Goal: Information Seeking & Learning: Learn about a topic

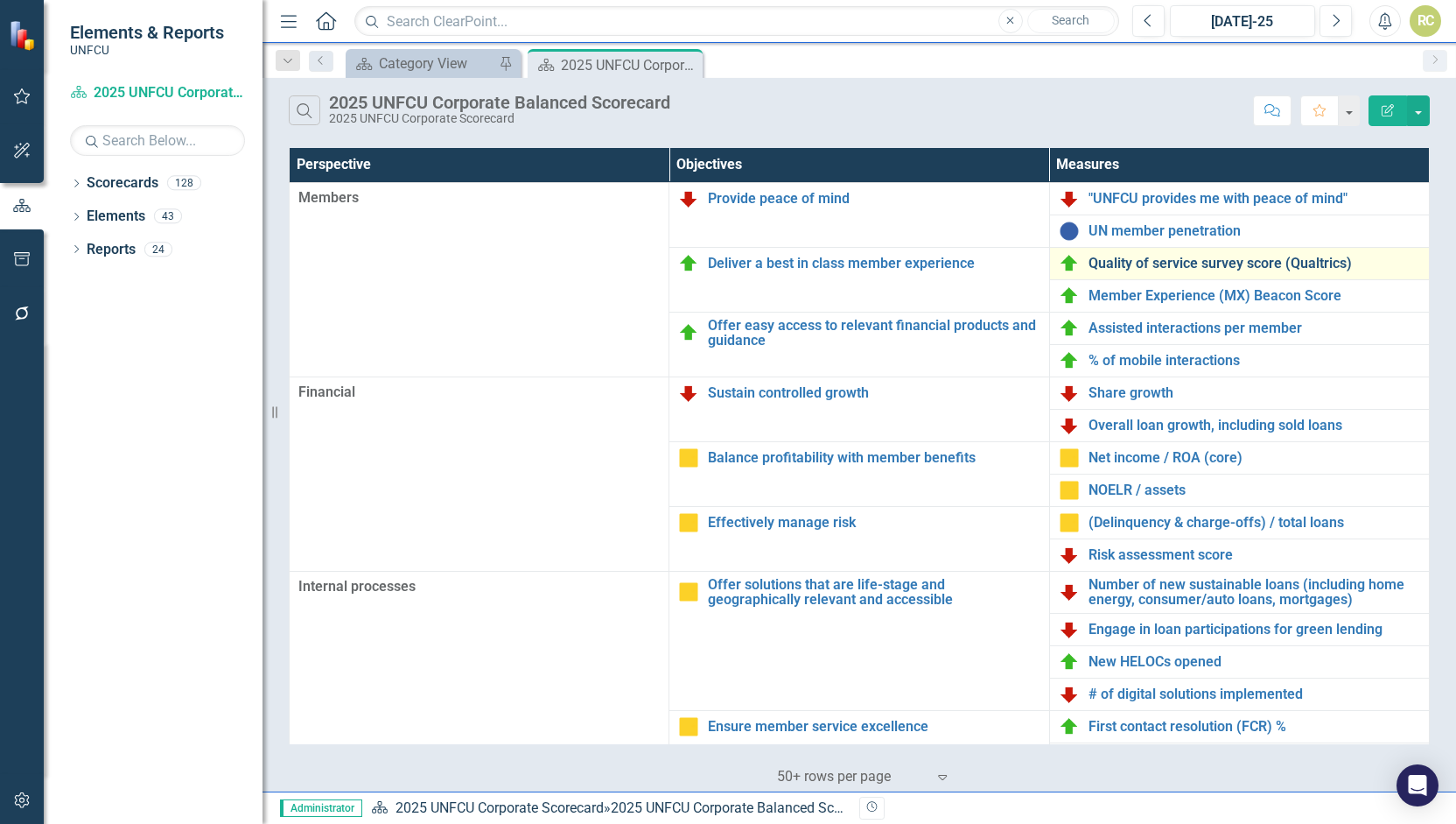
click at [1161, 259] on link "Quality of service survey score (Qualtrics)" at bounding box center [1254, 263] width 331 height 16
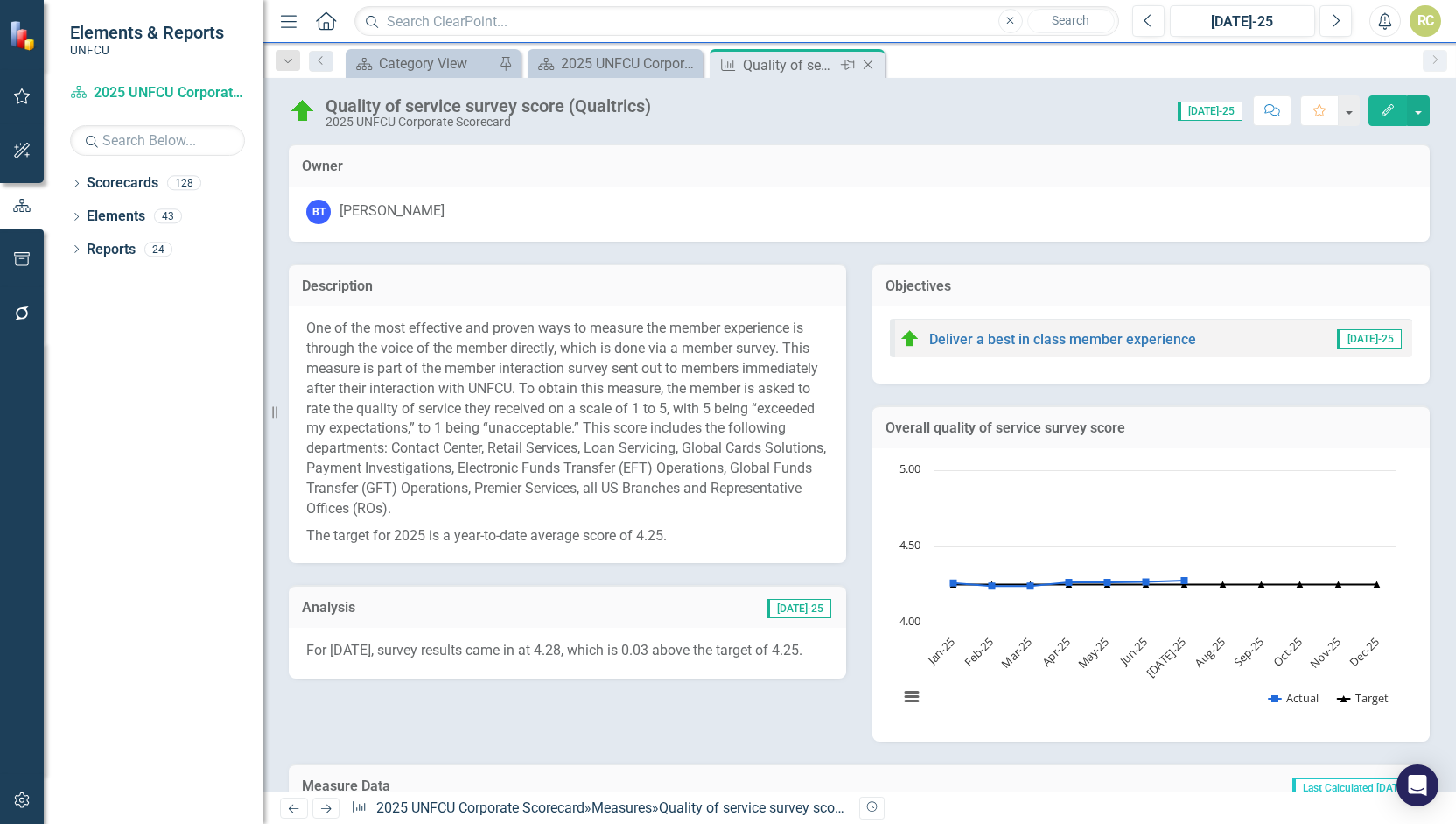
click at [867, 63] on icon at bounding box center [868, 65] width 9 height 9
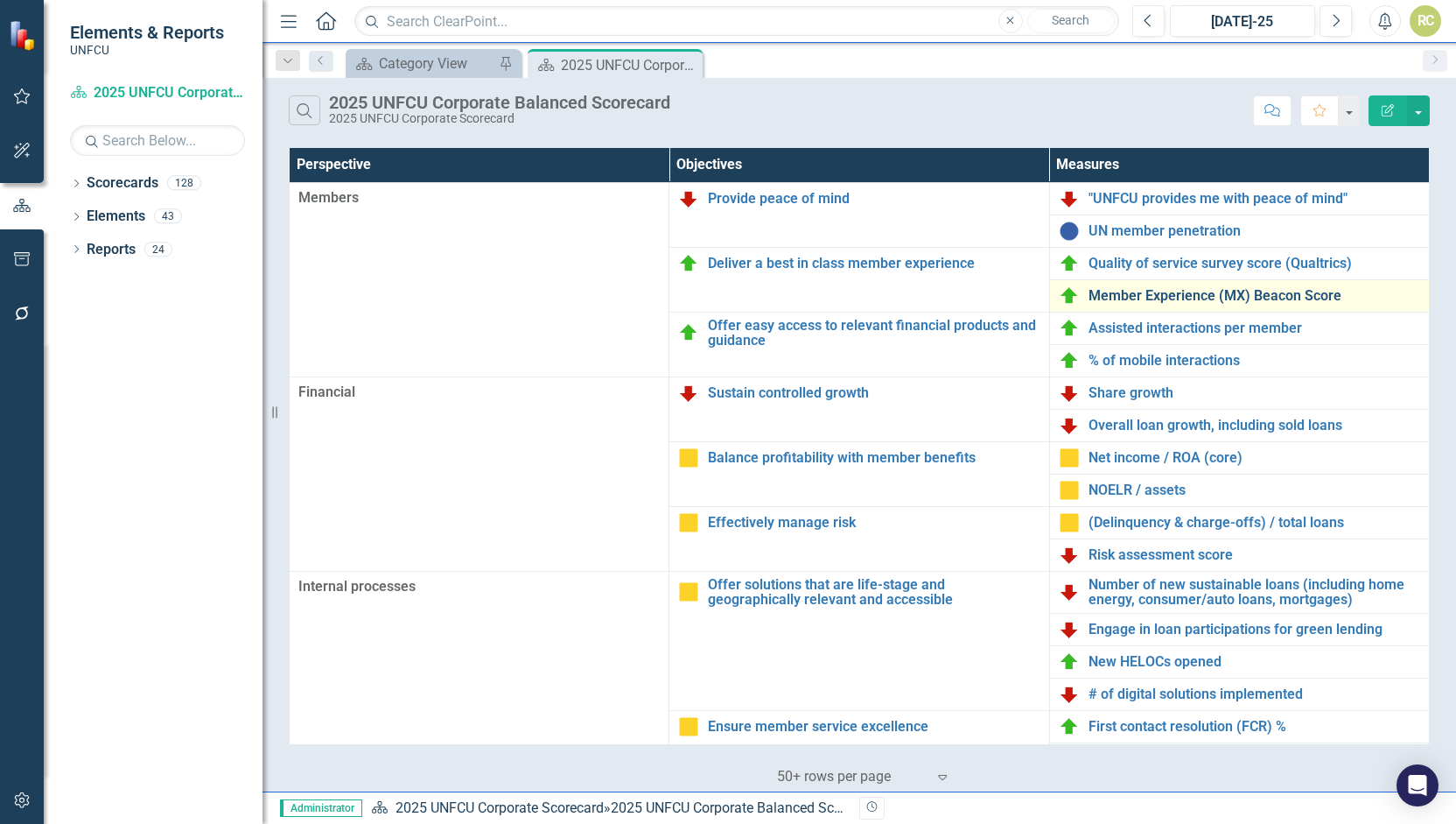
click at [1127, 293] on link "Member Experience (MX) Beacon Score" at bounding box center [1254, 296] width 331 height 16
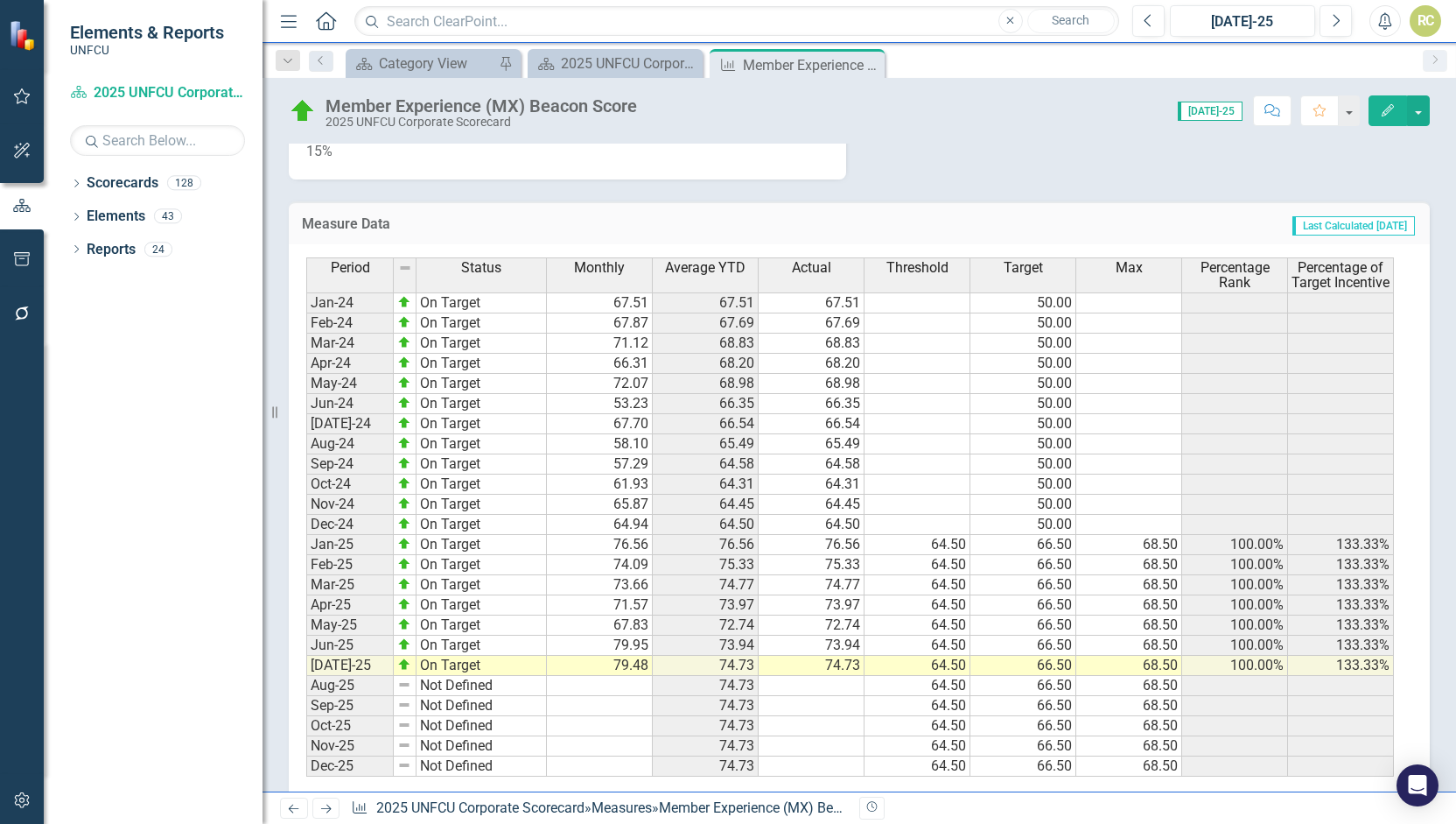
scroll to position [1032, 0]
click at [862, 62] on icon "Close" at bounding box center [868, 64] width 17 height 14
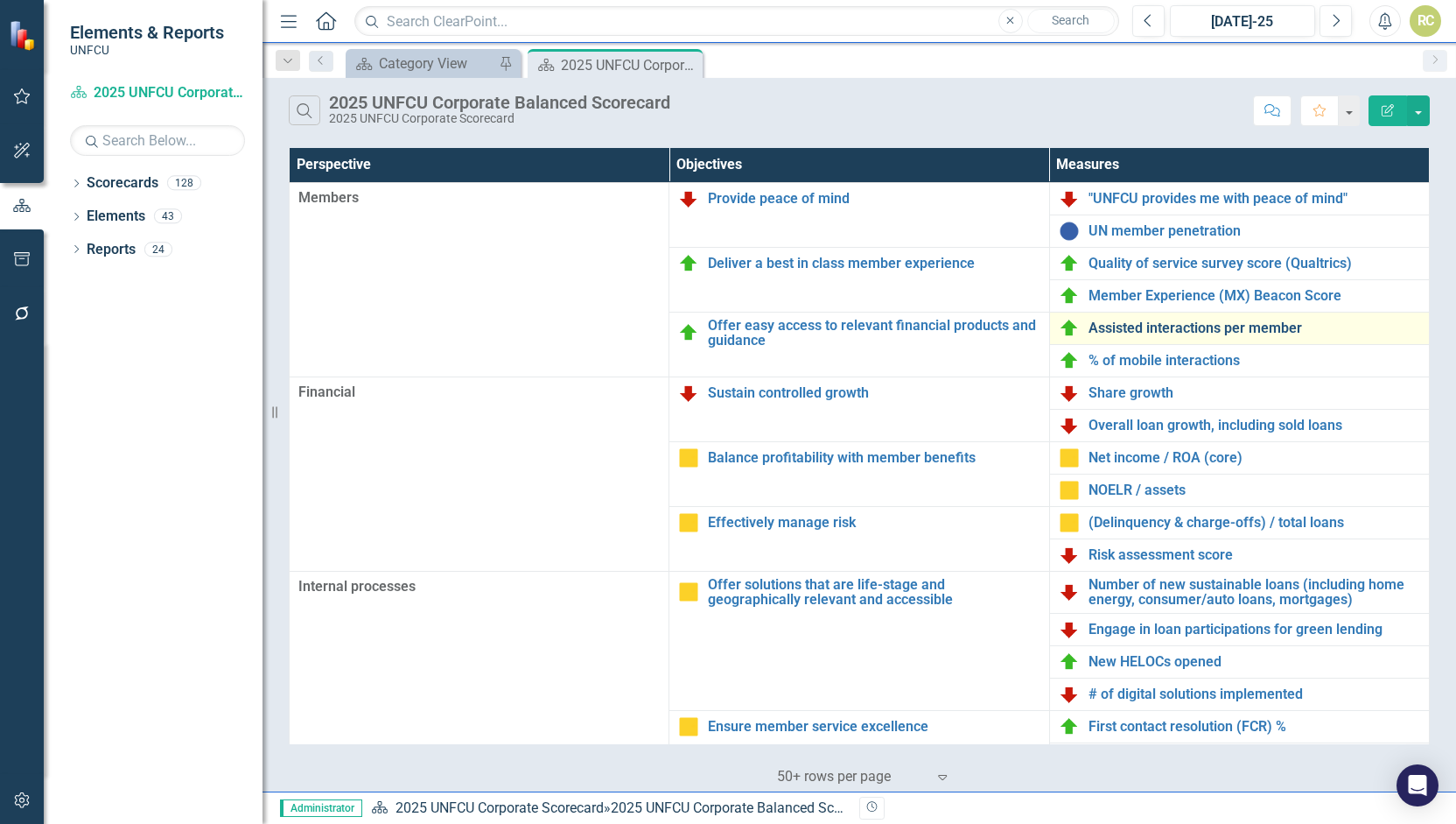
click at [1122, 327] on link "Assisted interactions per member" at bounding box center [1254, 328] width 331 height 16
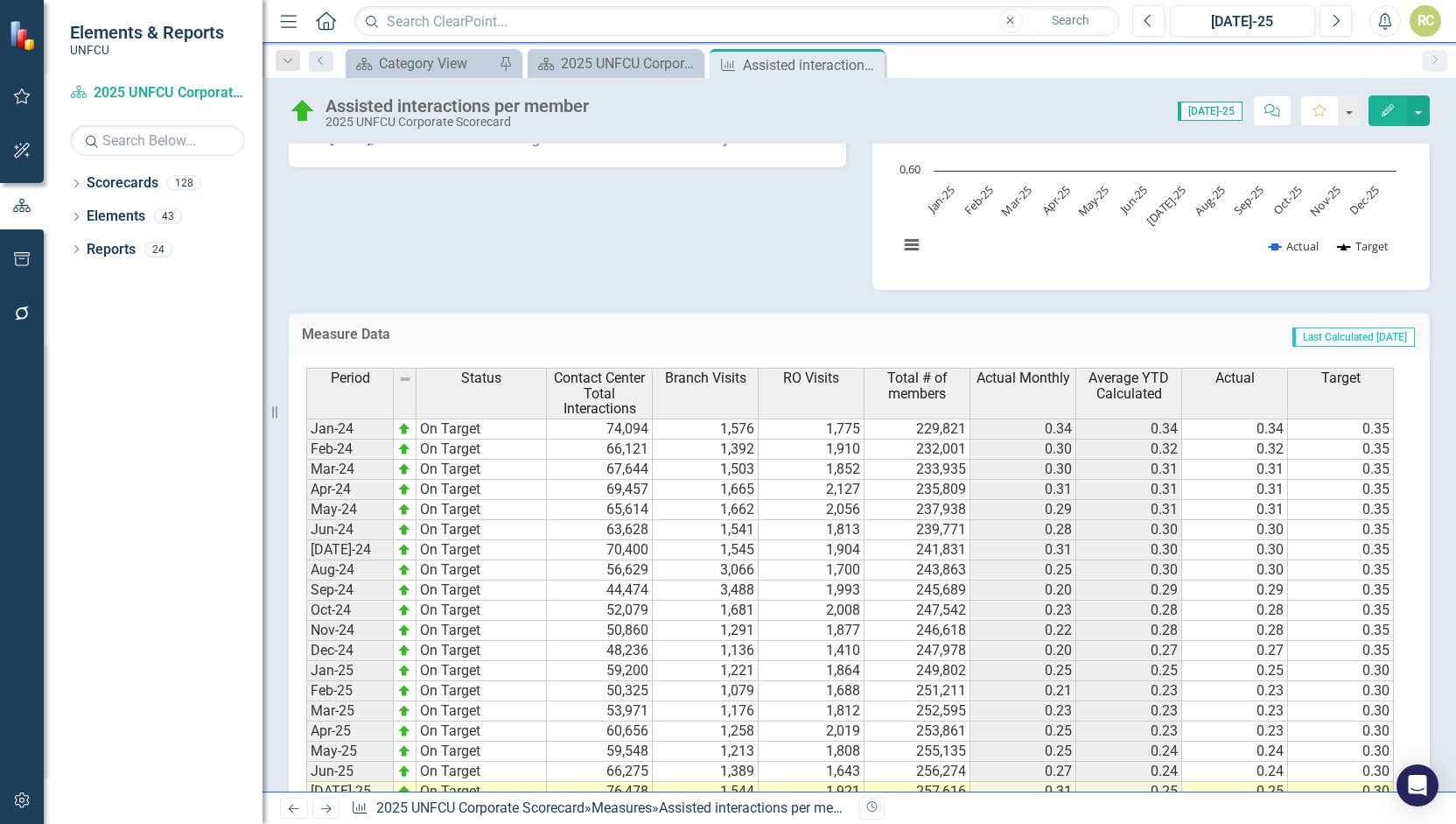
scroll to position [727, 0]
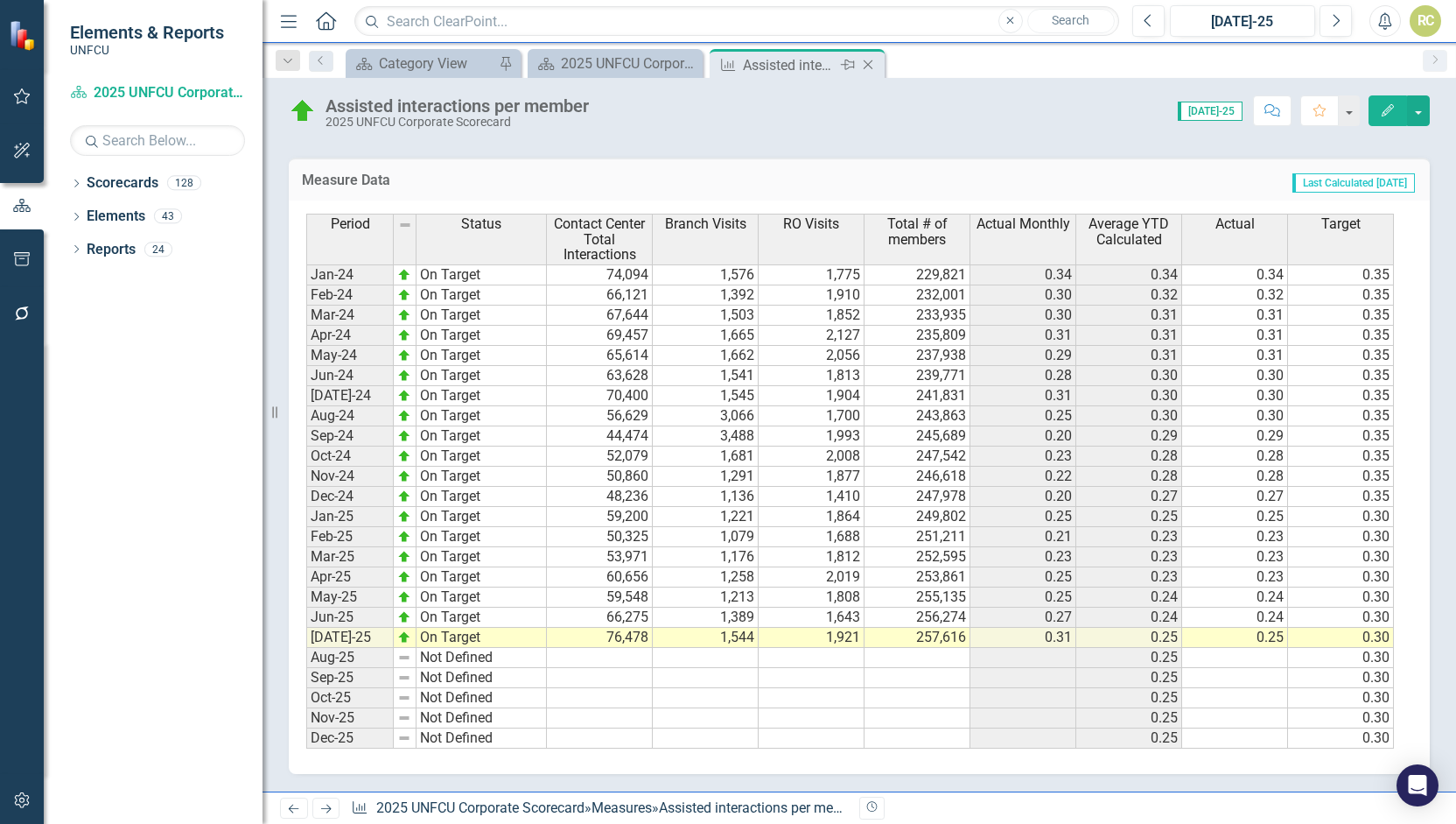
click at [869, 61] on icon "Close" at bounding box center [868, 64] width 17 height 14
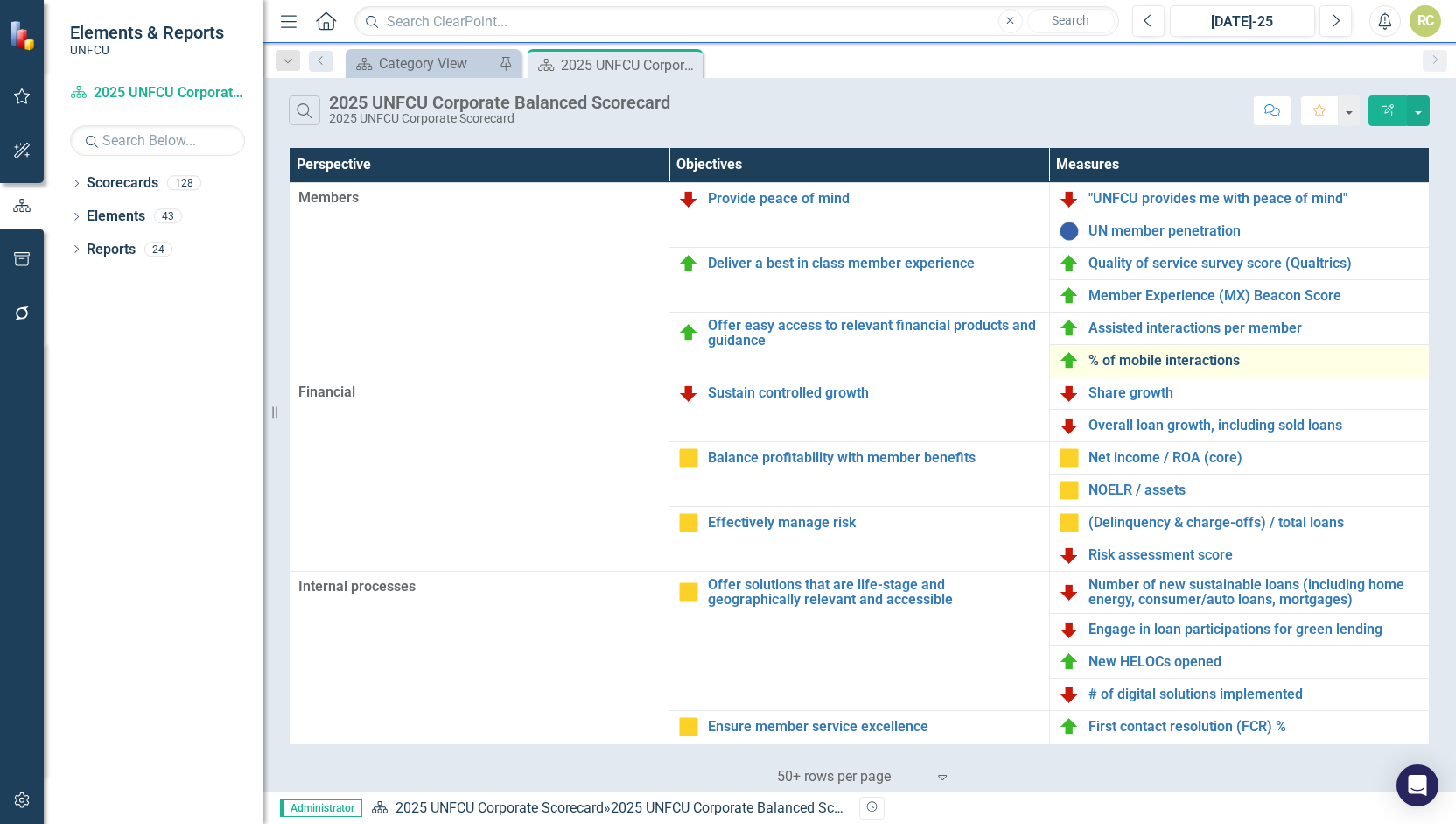
click at [1156, 358] on link "% of mobile interactions" at bounding box center [1254, 360] width 331 height 16
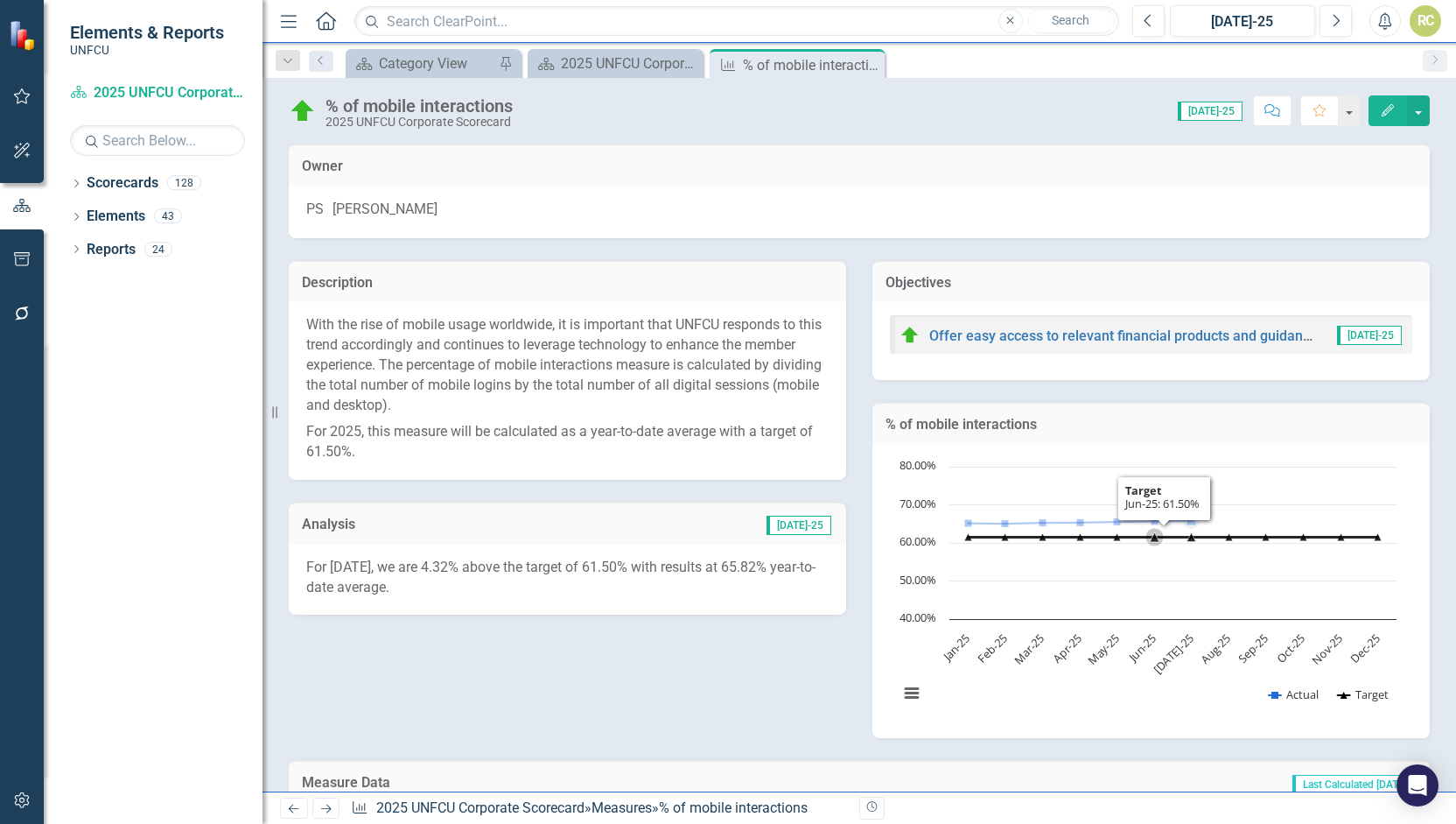
scroll to position [567, 0]
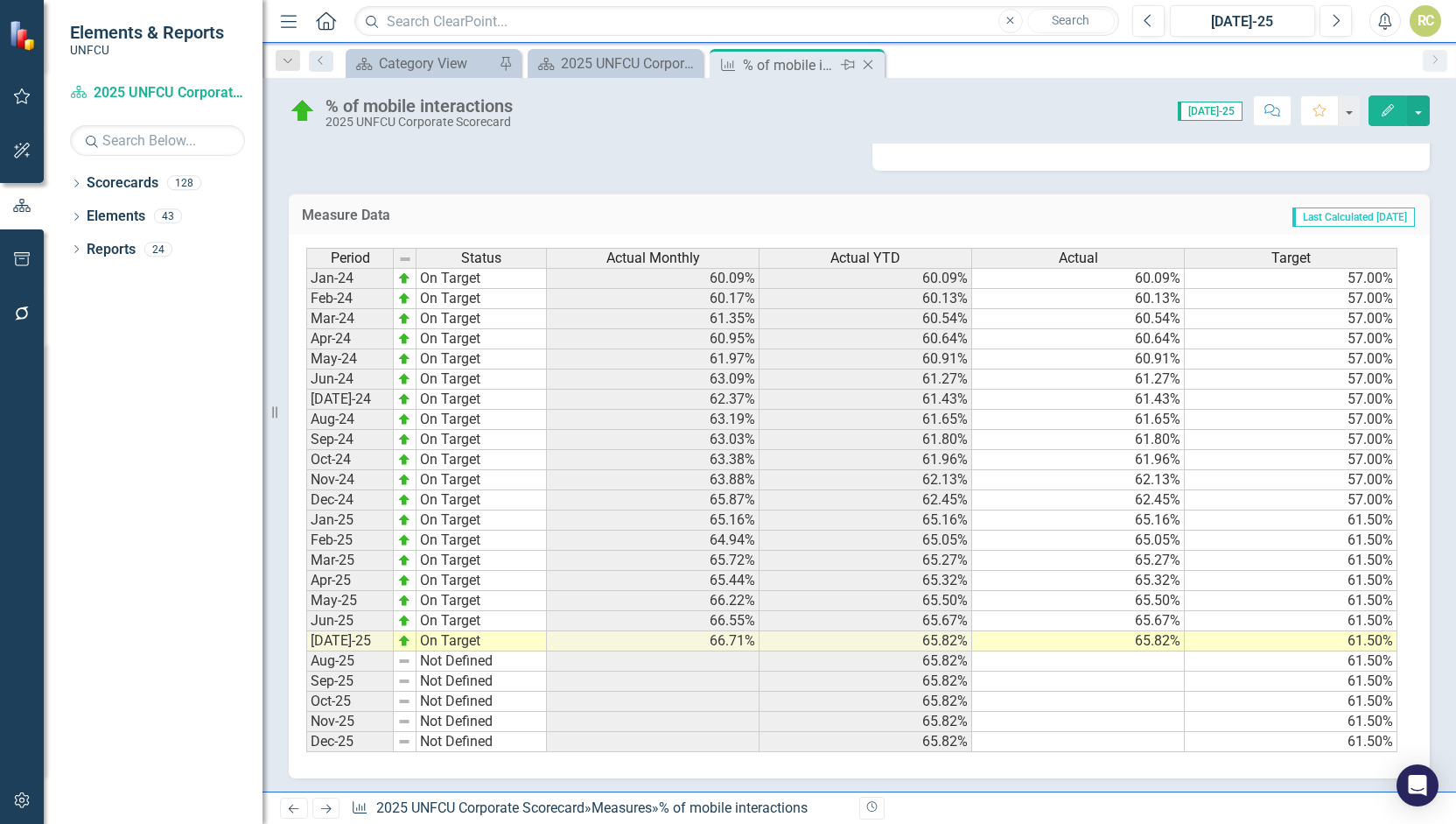
click at [872, 65] on icon "Close" at bounding box center [868, 64] width 17 height 14
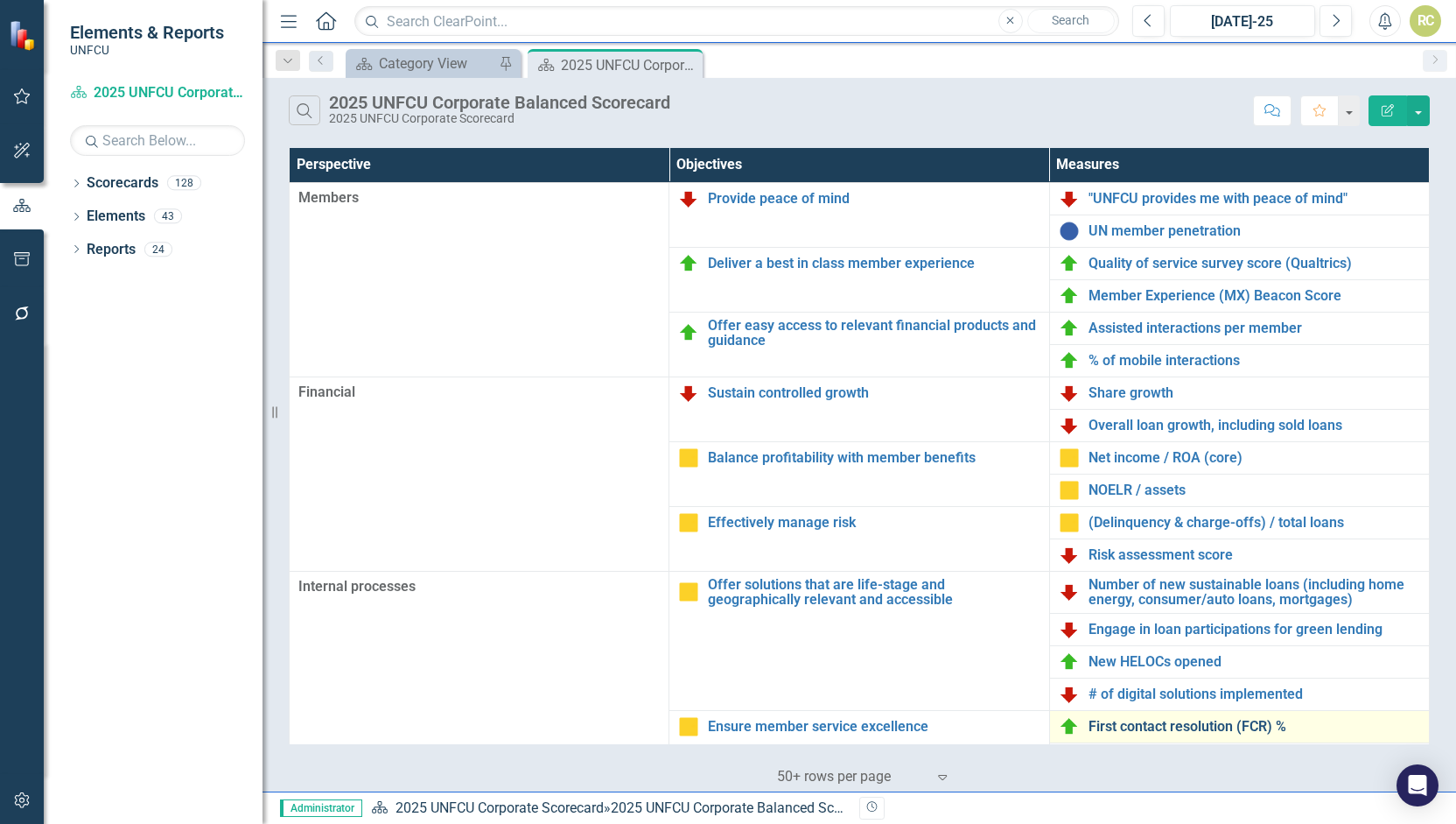
click at [1183, 724] on link "First contact resolution (FCR) %" at bounding box center [1254, 725] width 331 height 16
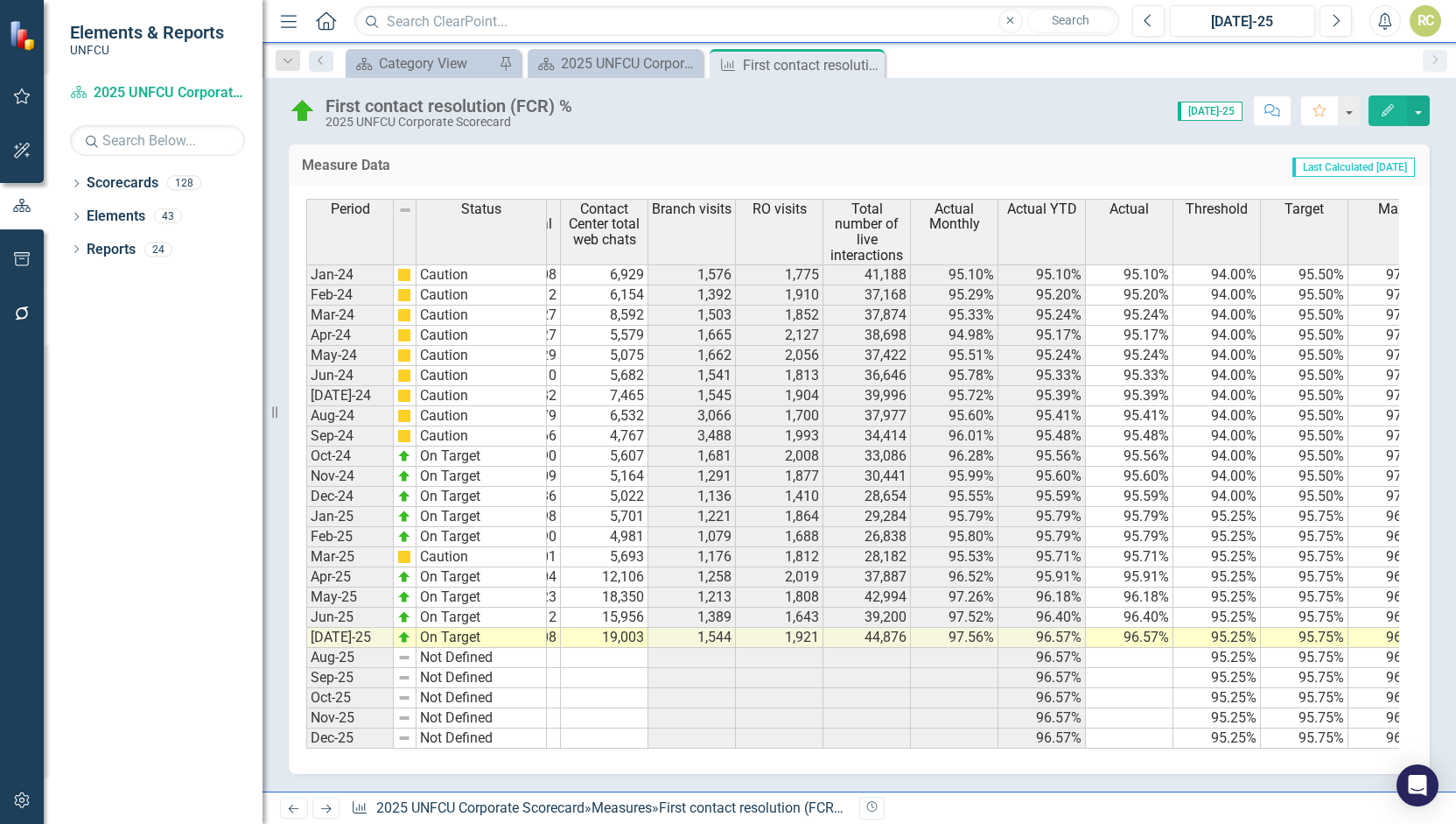
scroll to position [0, 167]
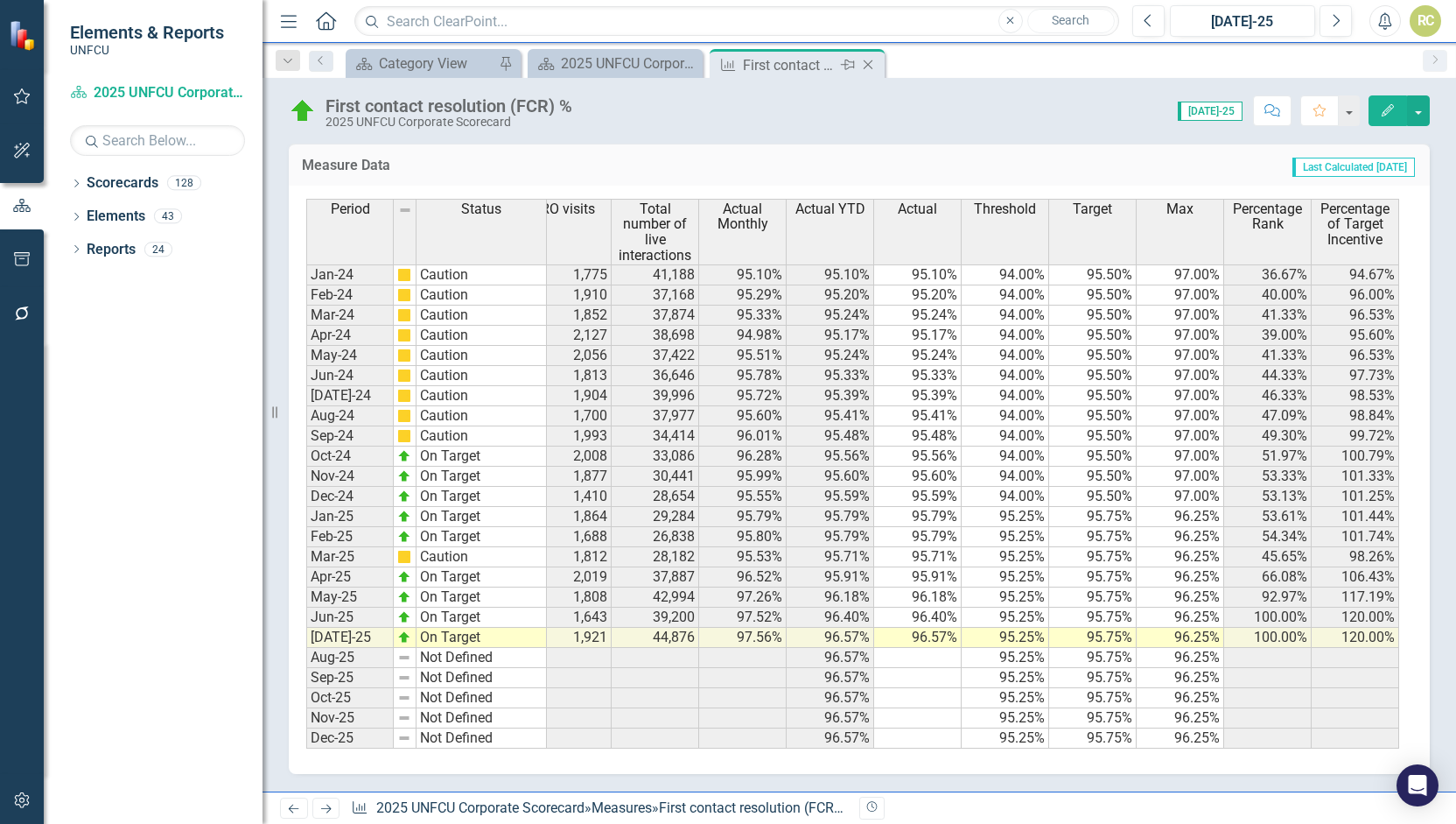
click at [875, 63] on icon "Close" at bounding box center [868, 64] width 17 height 14
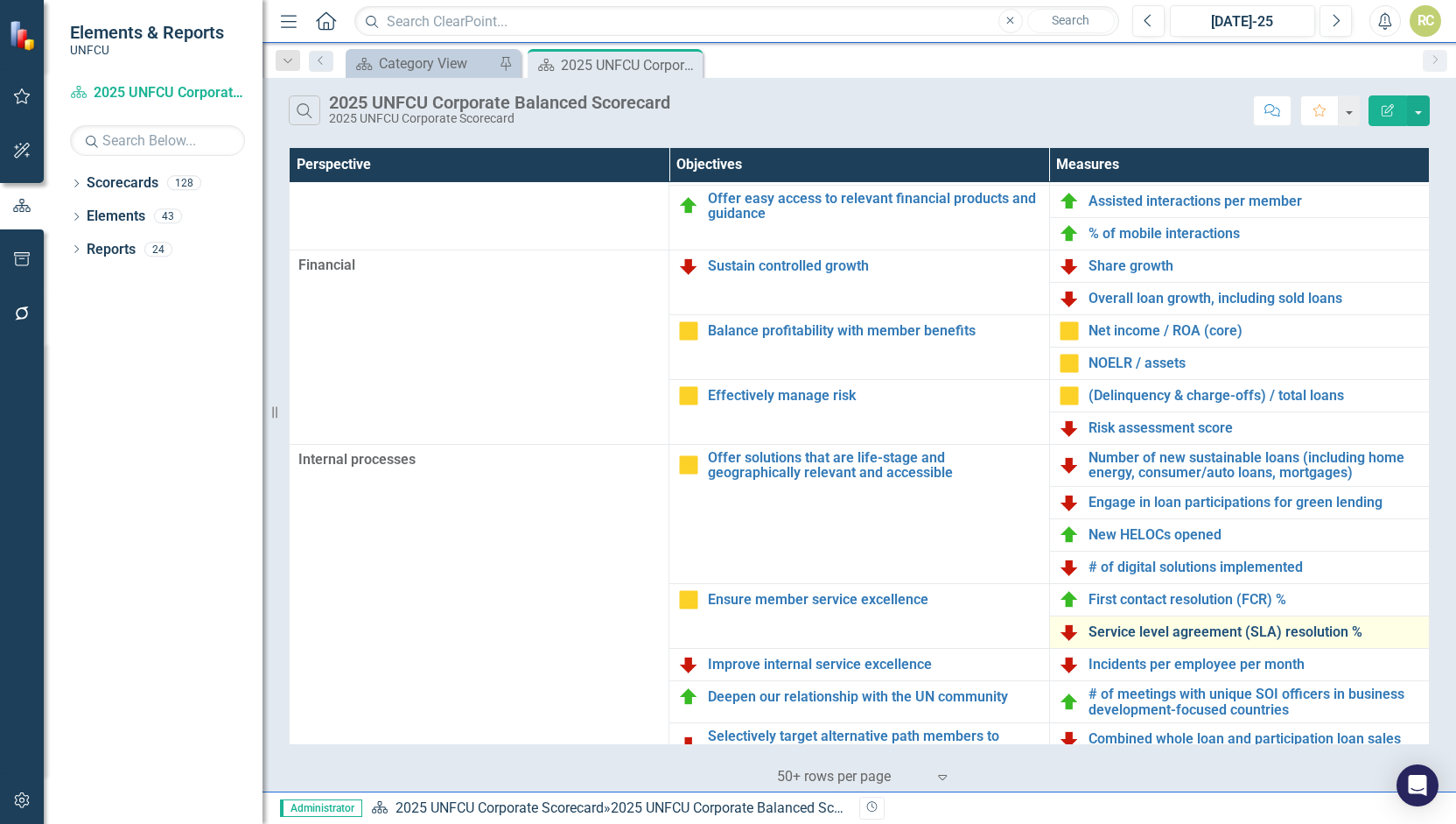
scroll to position [133, 0]
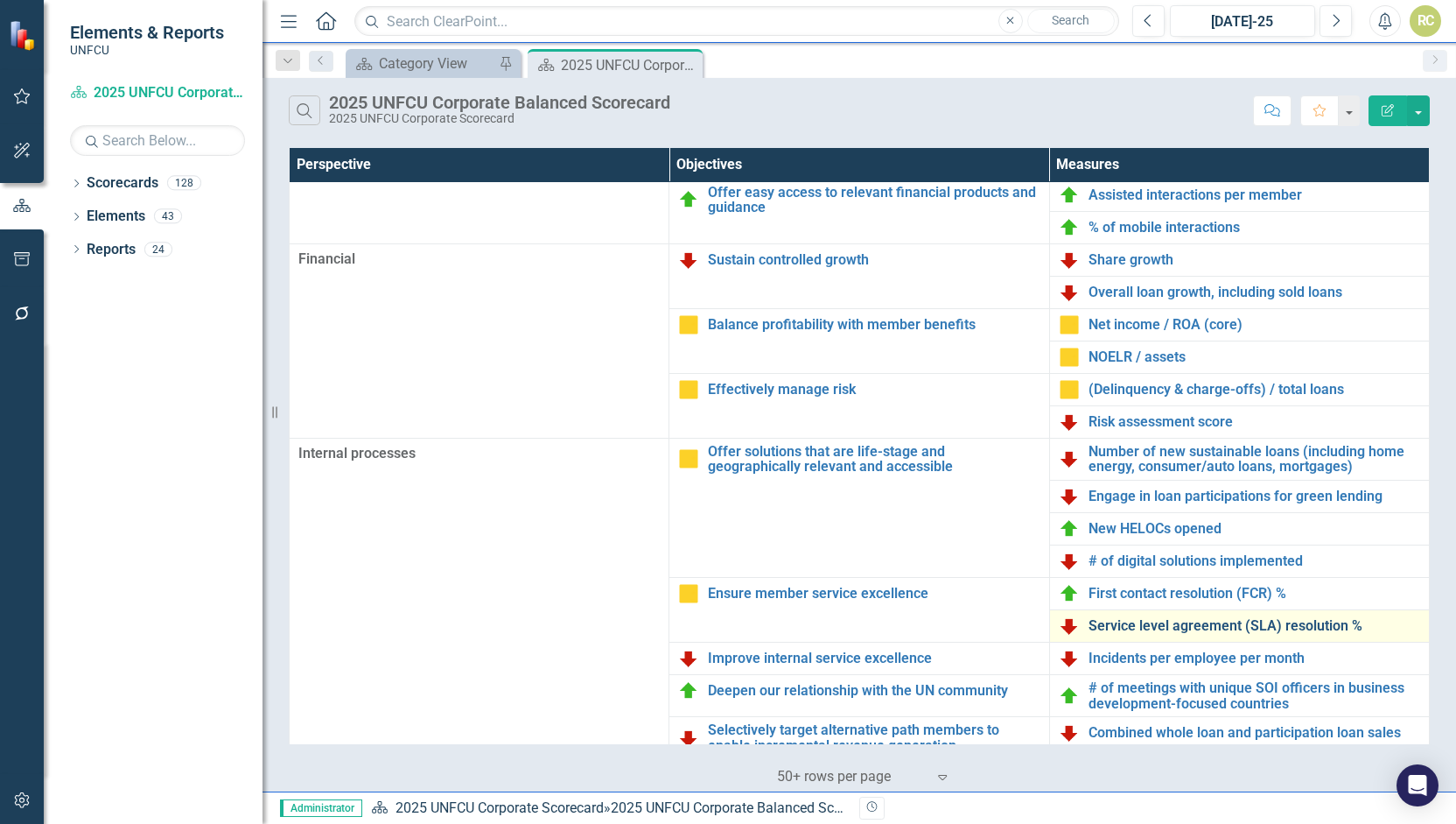
click at [1174, 628] on link "Service level agreement (SLA) resolution %" at bounding box center [1254, 625] width 331 height 16
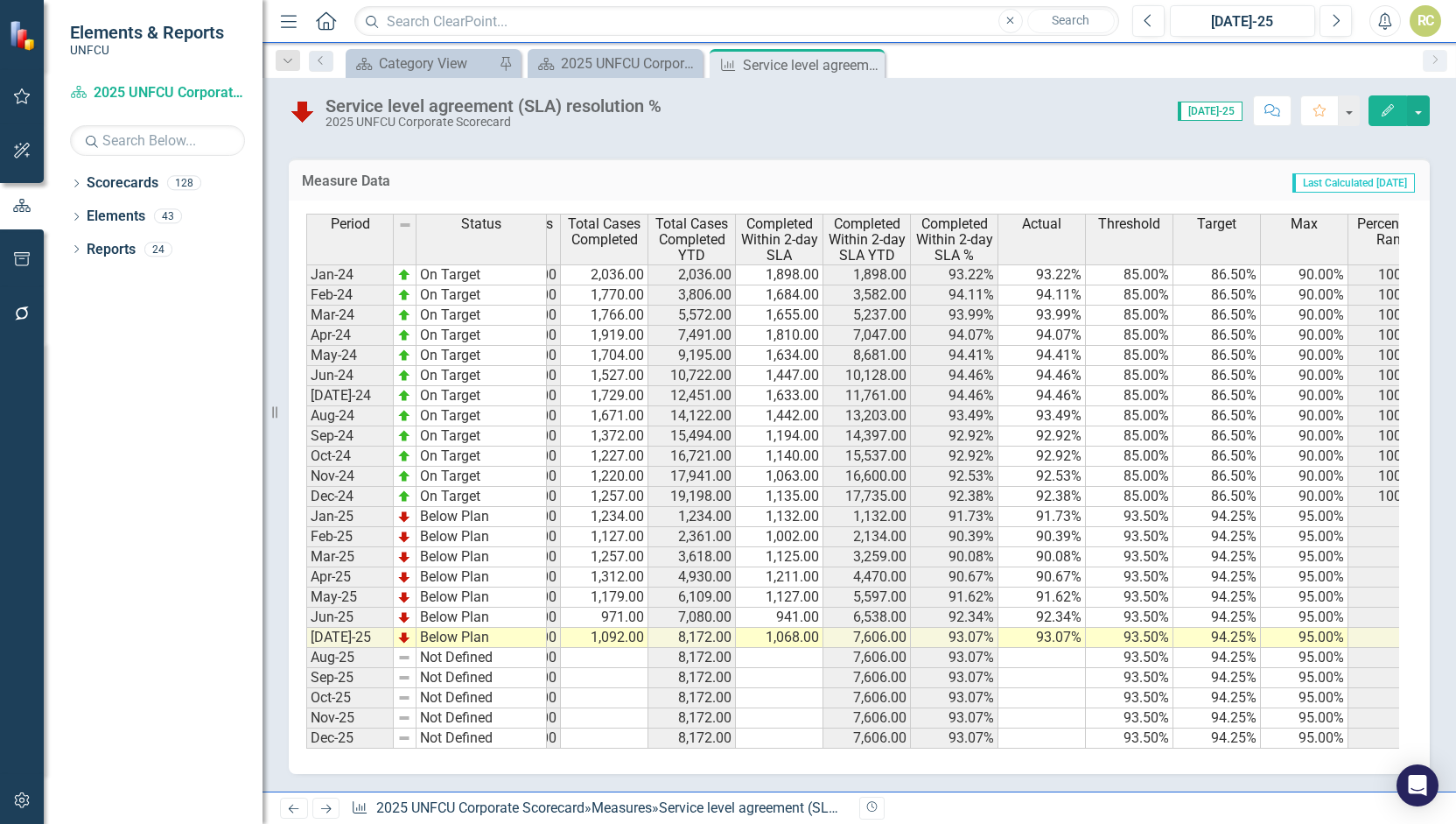
scroll to position [0, 192]
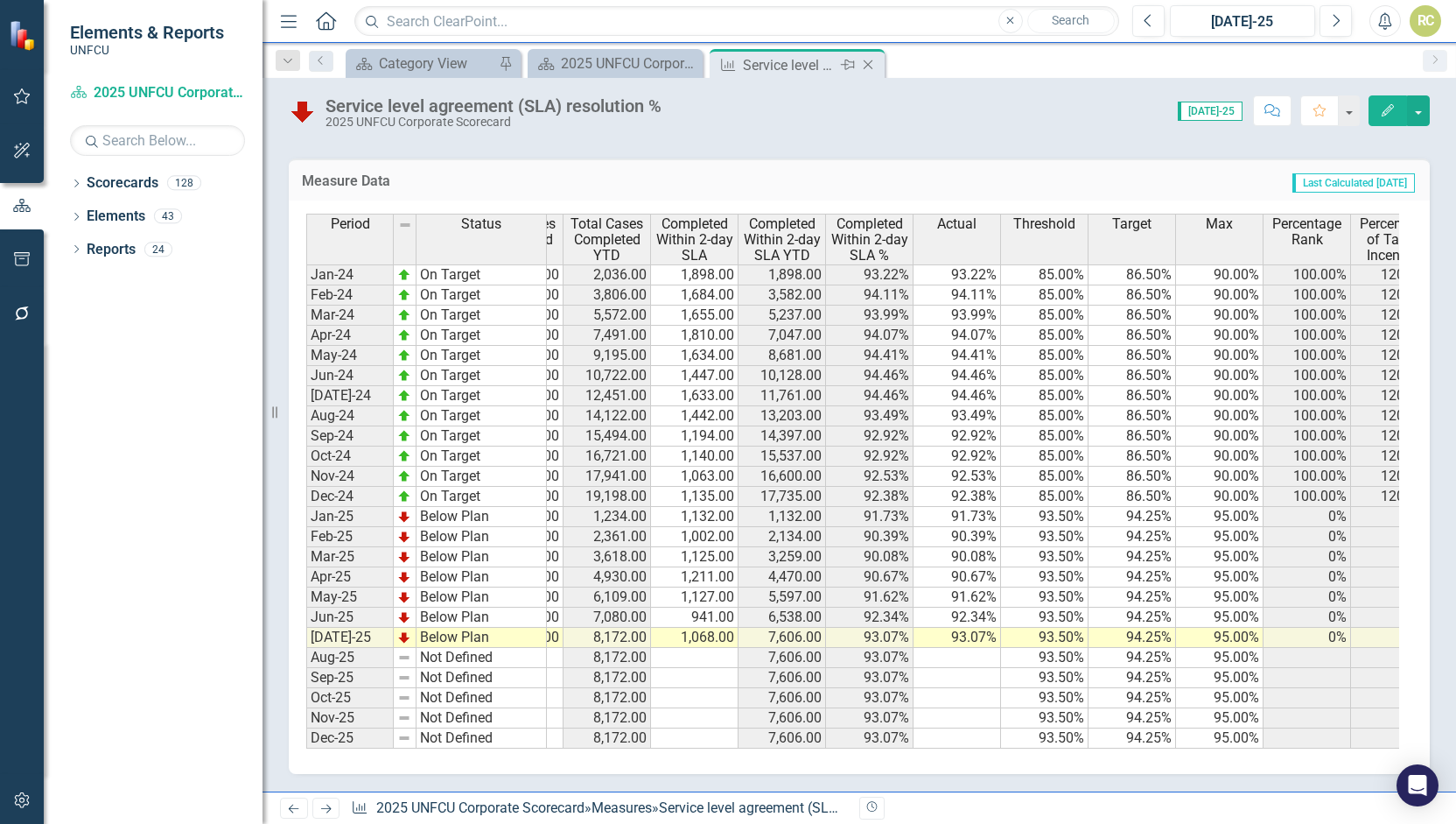
click at [868, 65] on icon "Close" at bounding box center [868, 64] width 17 height 14
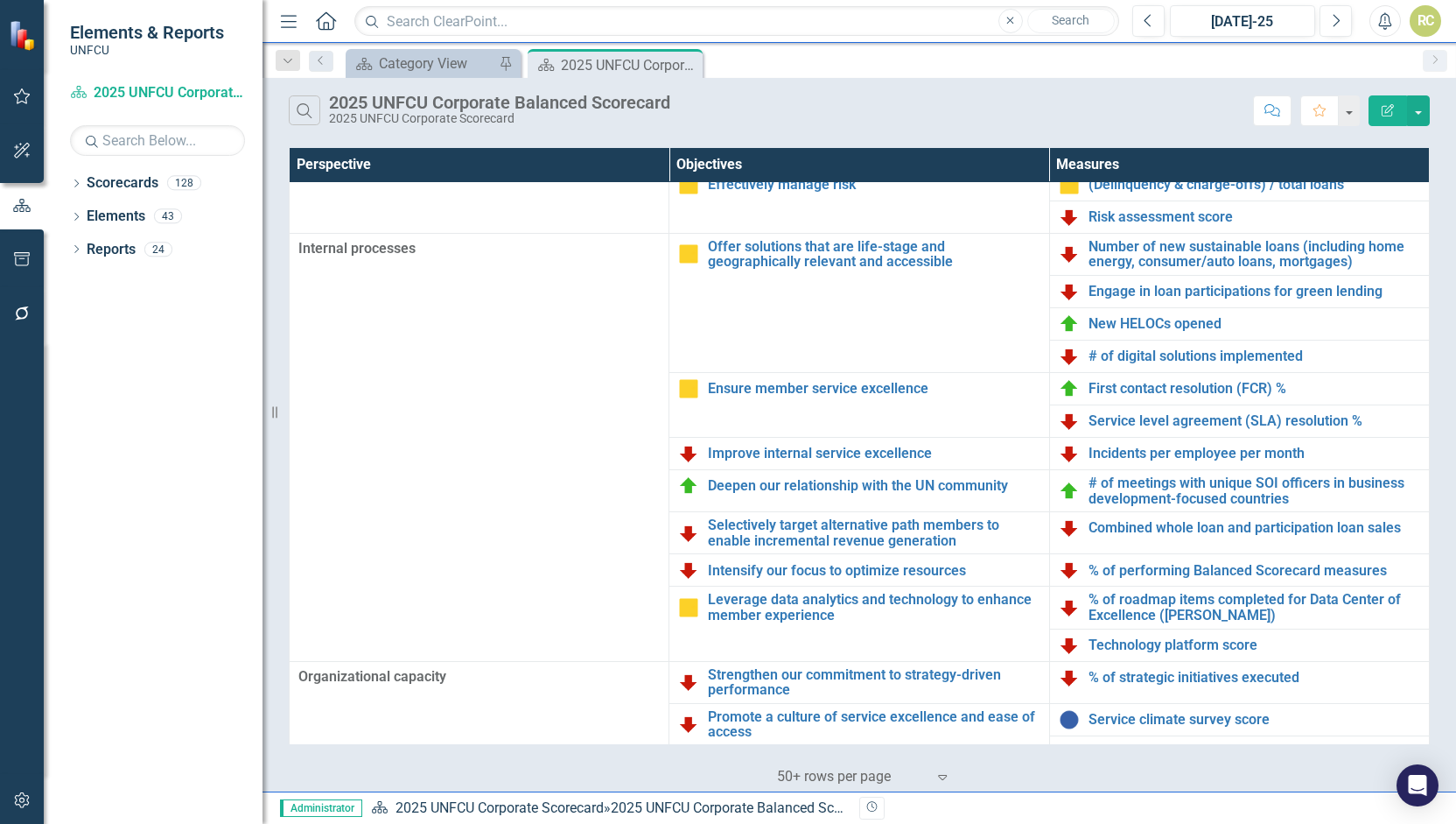
scroll to position [357, 0]
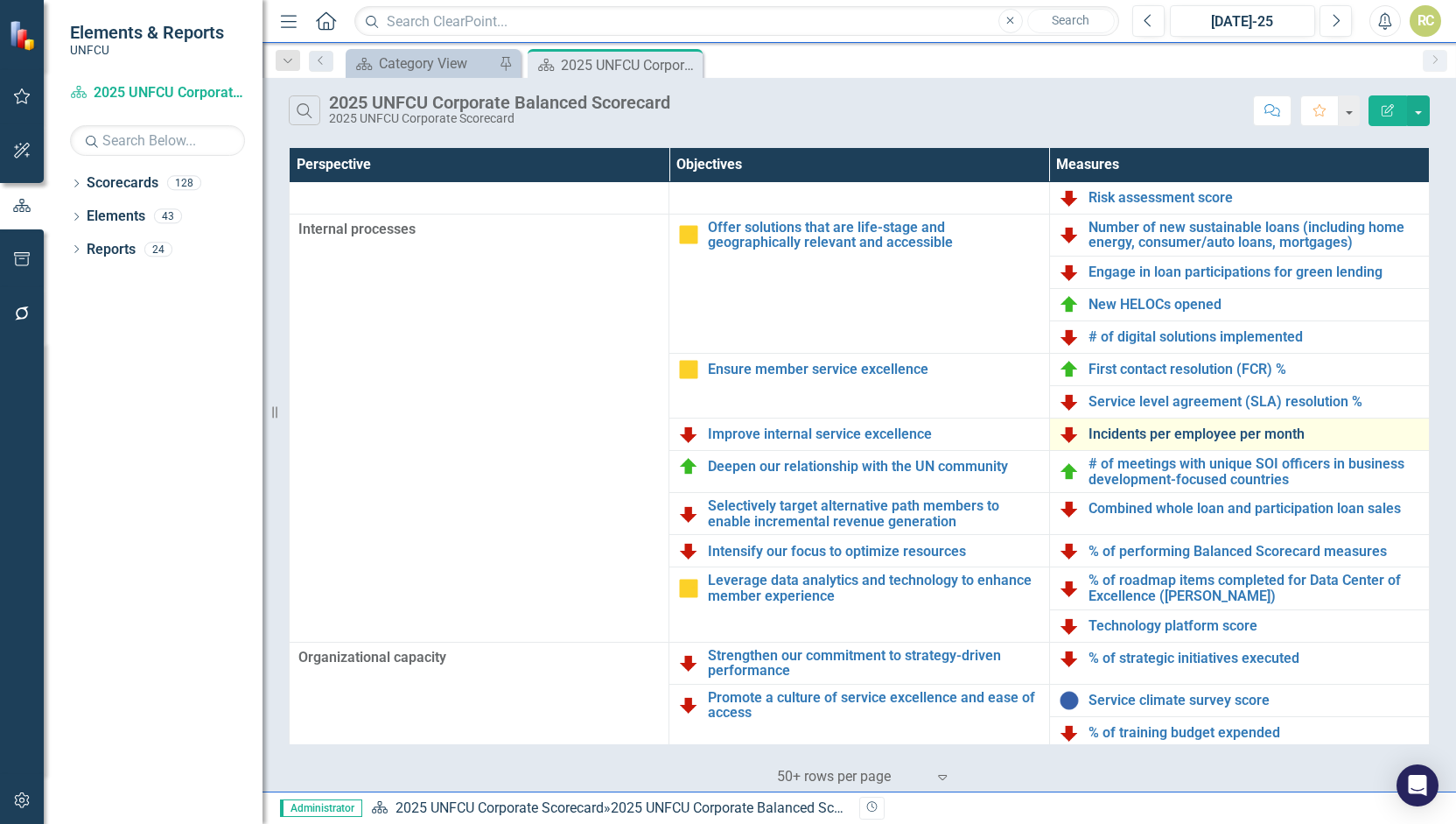
click at [1199, 427] on link "Incidents per employee per month" at bounding box center [1254, 434] width 331 height 16
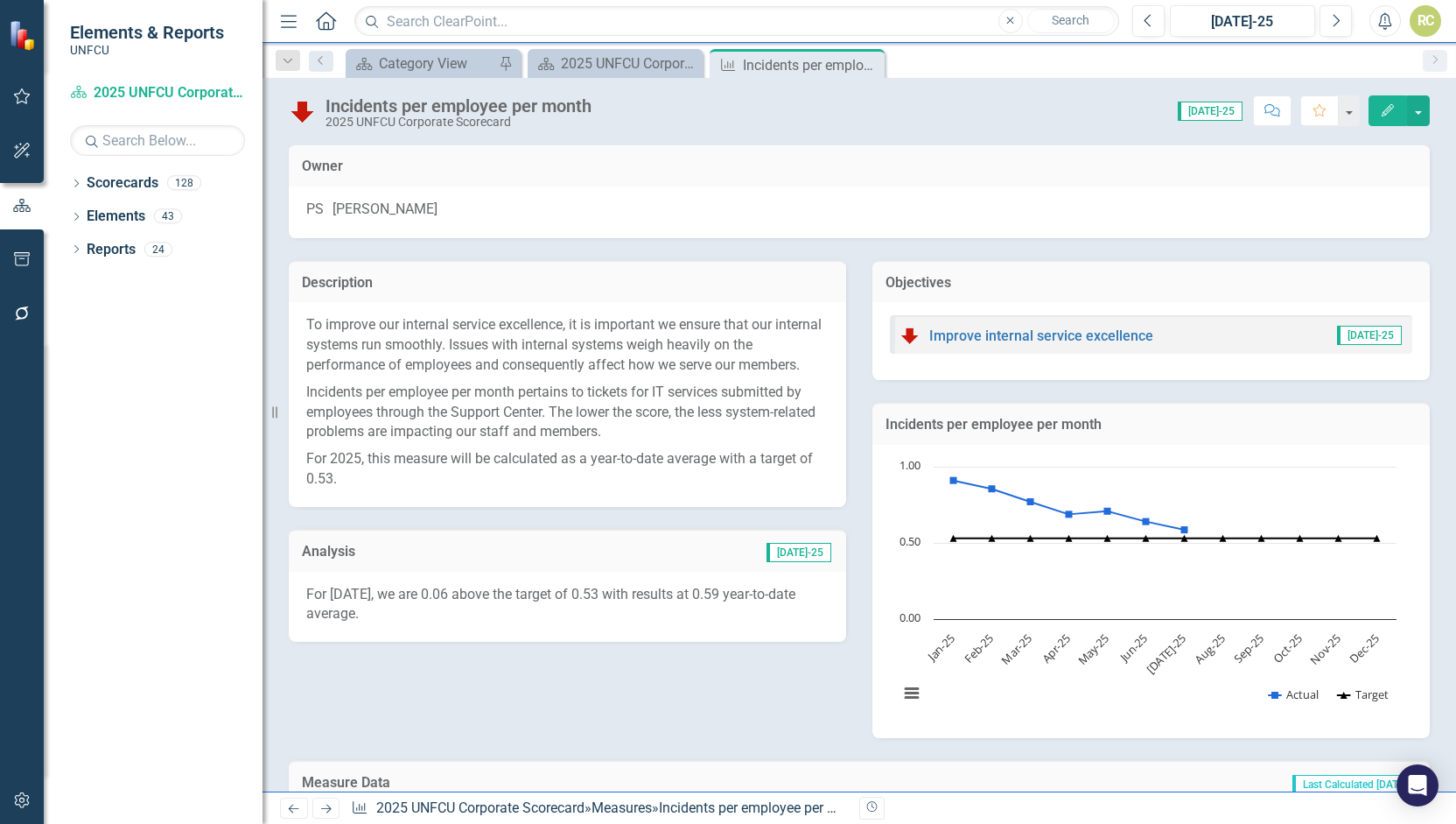
scroll to position [567, 0]
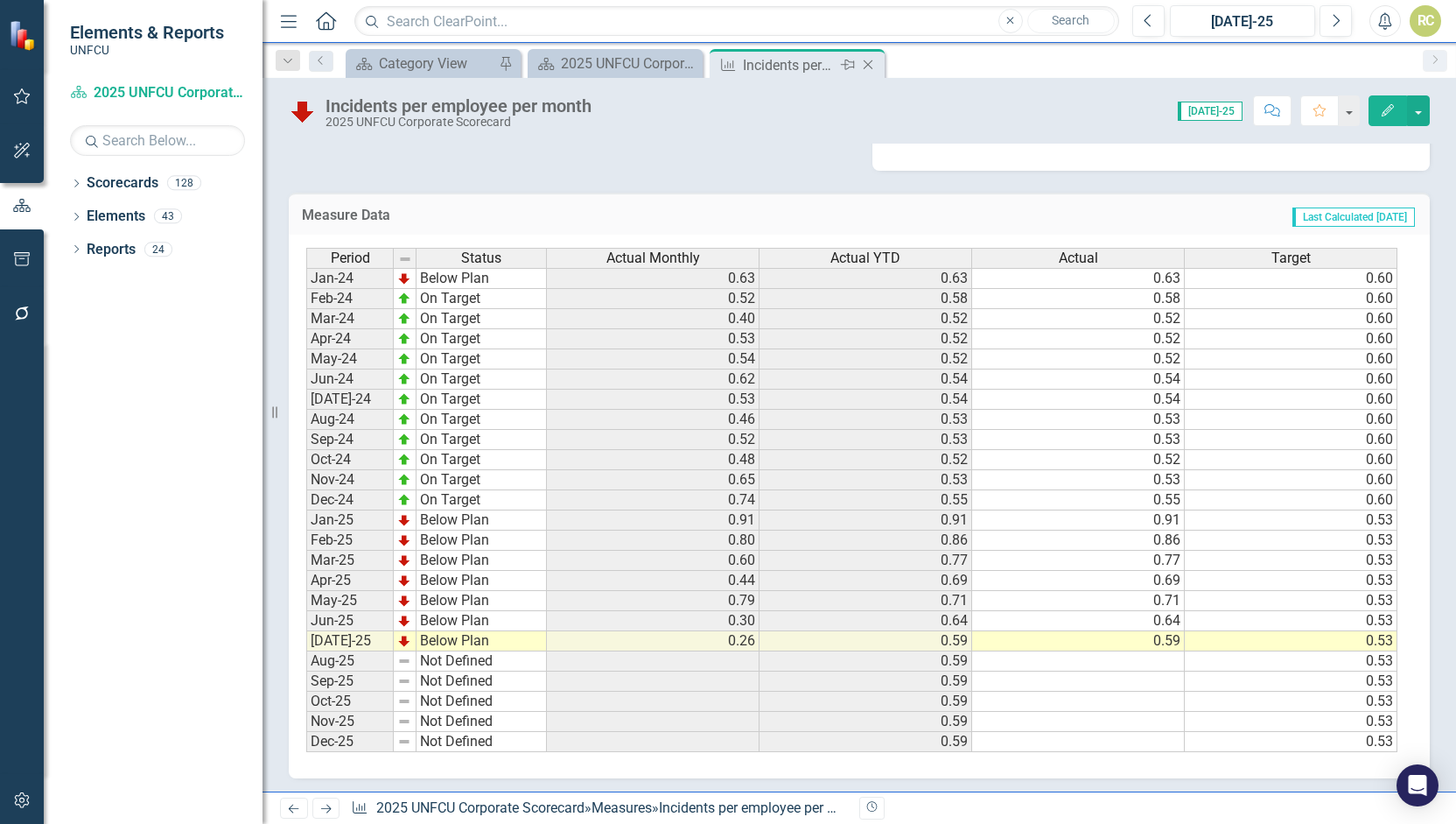
click at [872, 62] on icon "Close" at bounding box center [868, 64] width 17 height 14
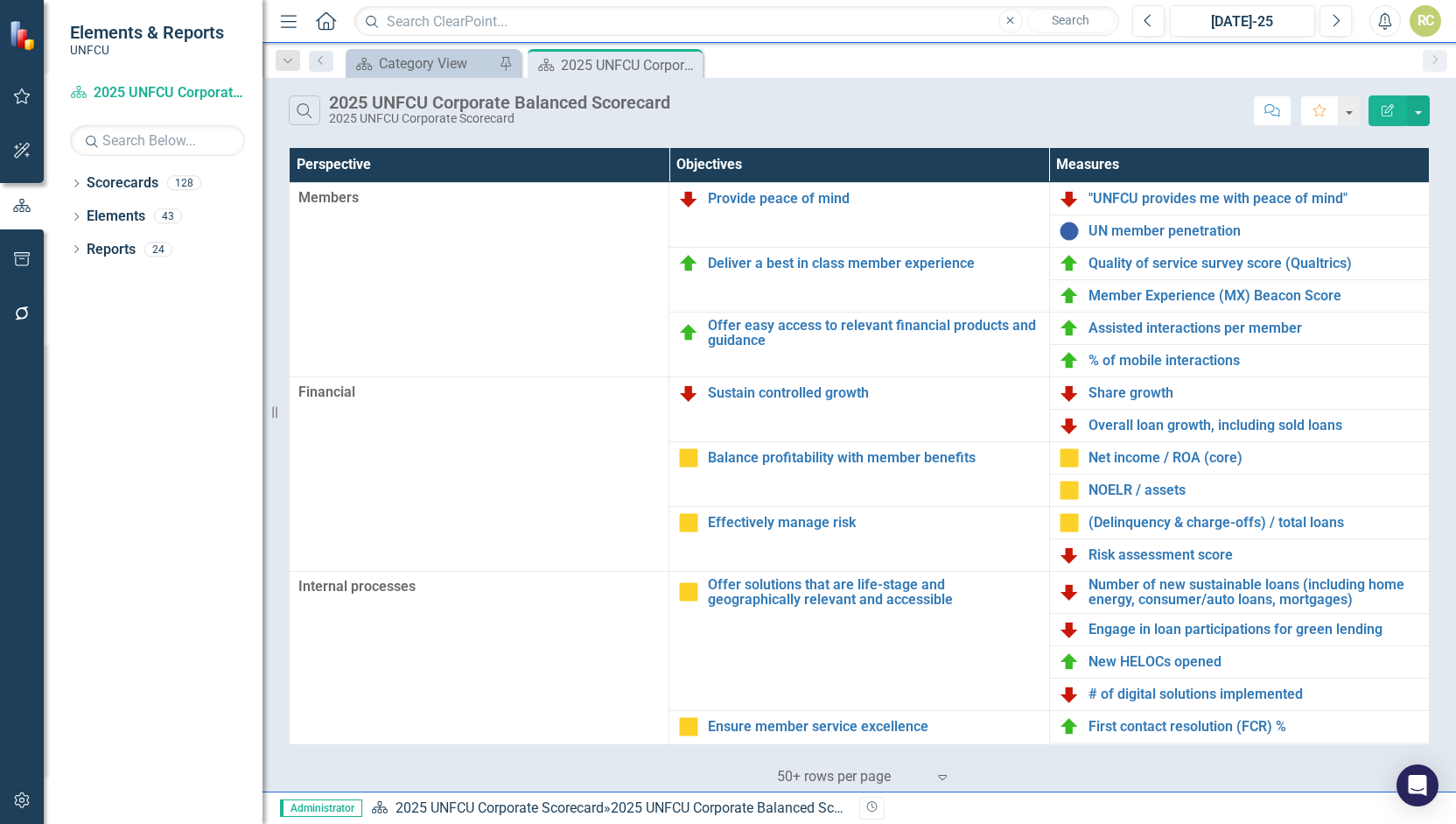
scroll to position [357, 0]
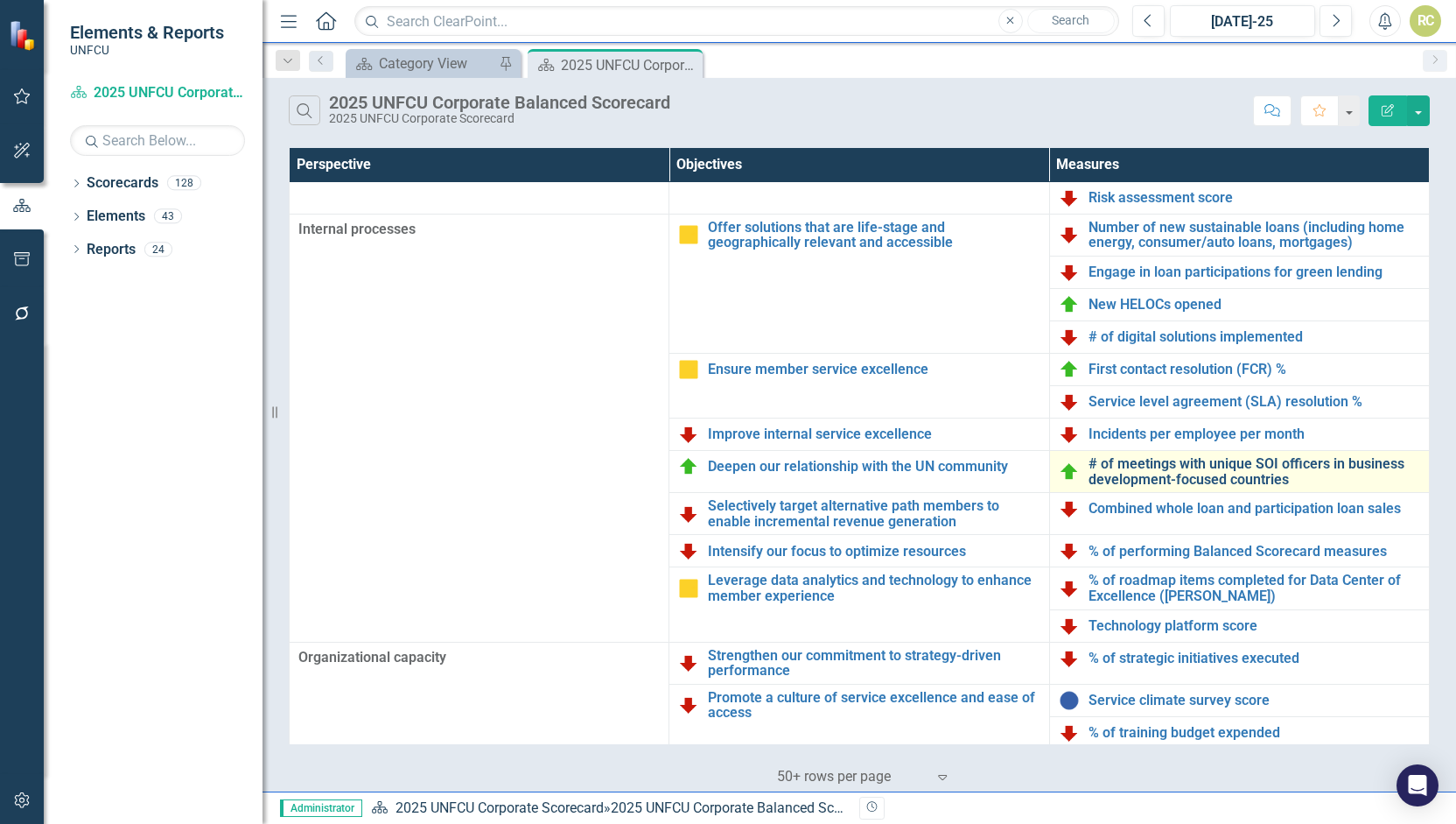
click at [1126, 470] on link "# of meetings with unique SOI officers in business development-focused countries" at bounding box center [1254, 470] width 331 height 30
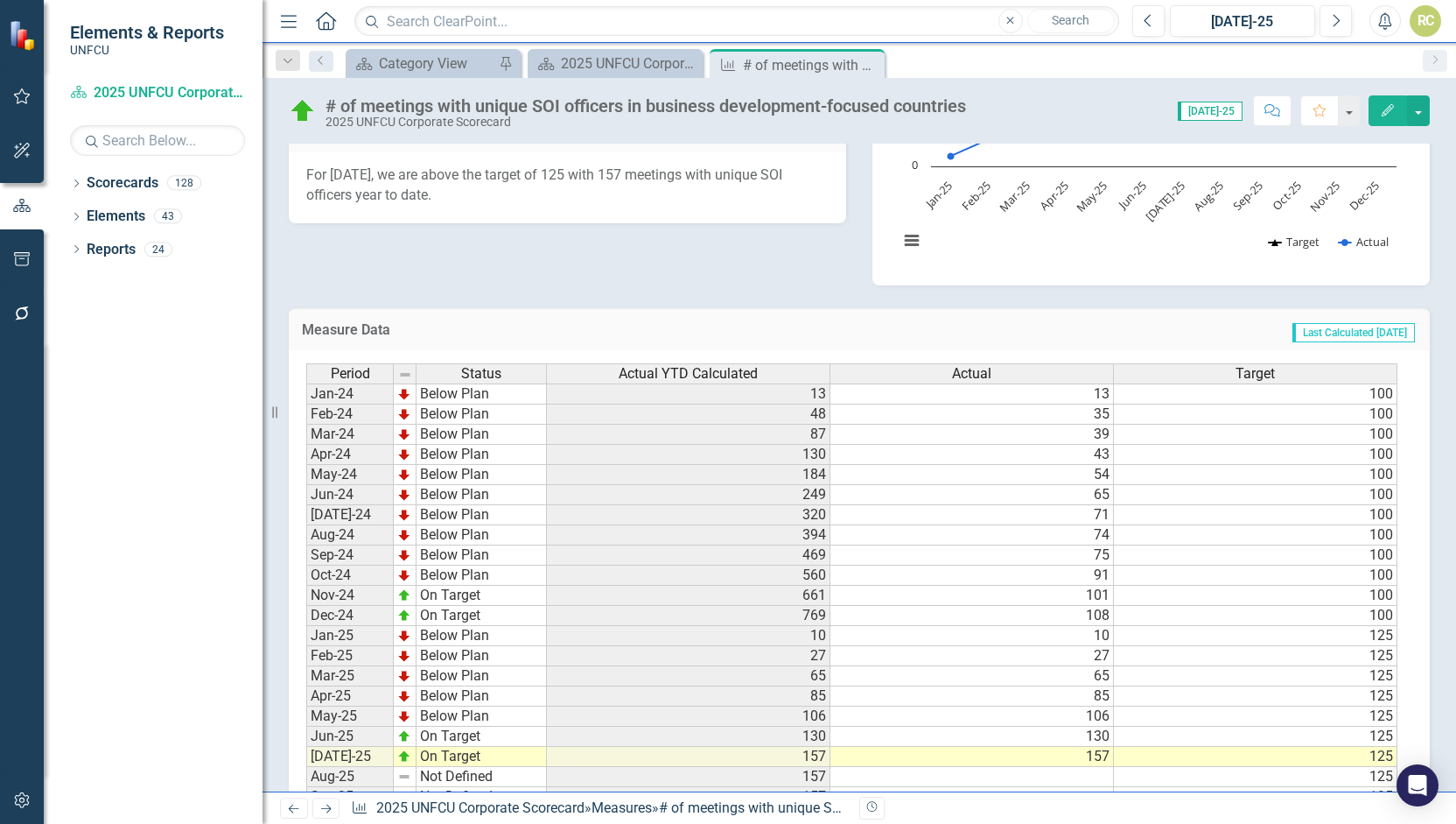
scroll to position [689, 0]
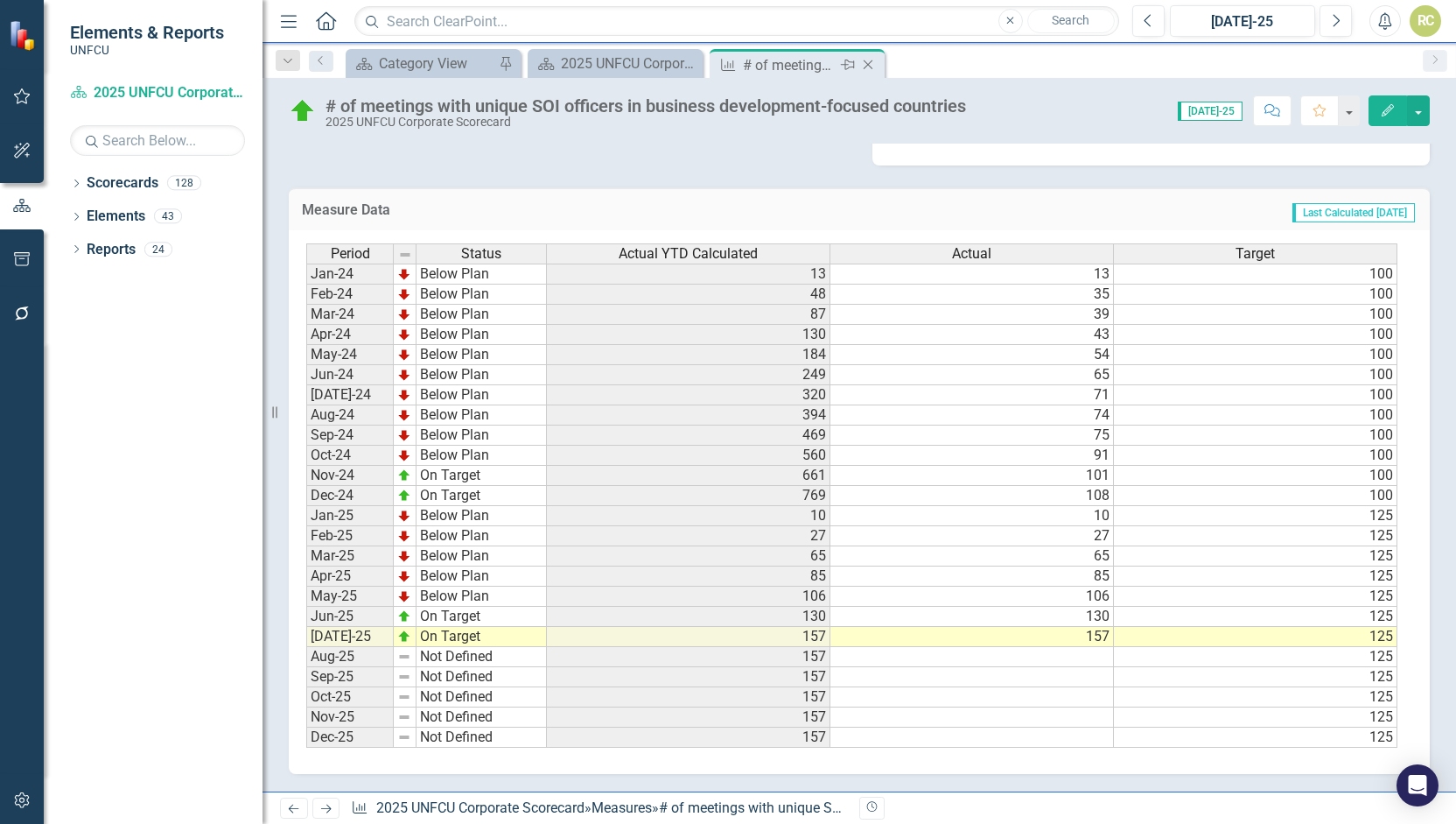
click at [872, 65] on icon "Close" at bounding box center [868, 64] width 17 height 14
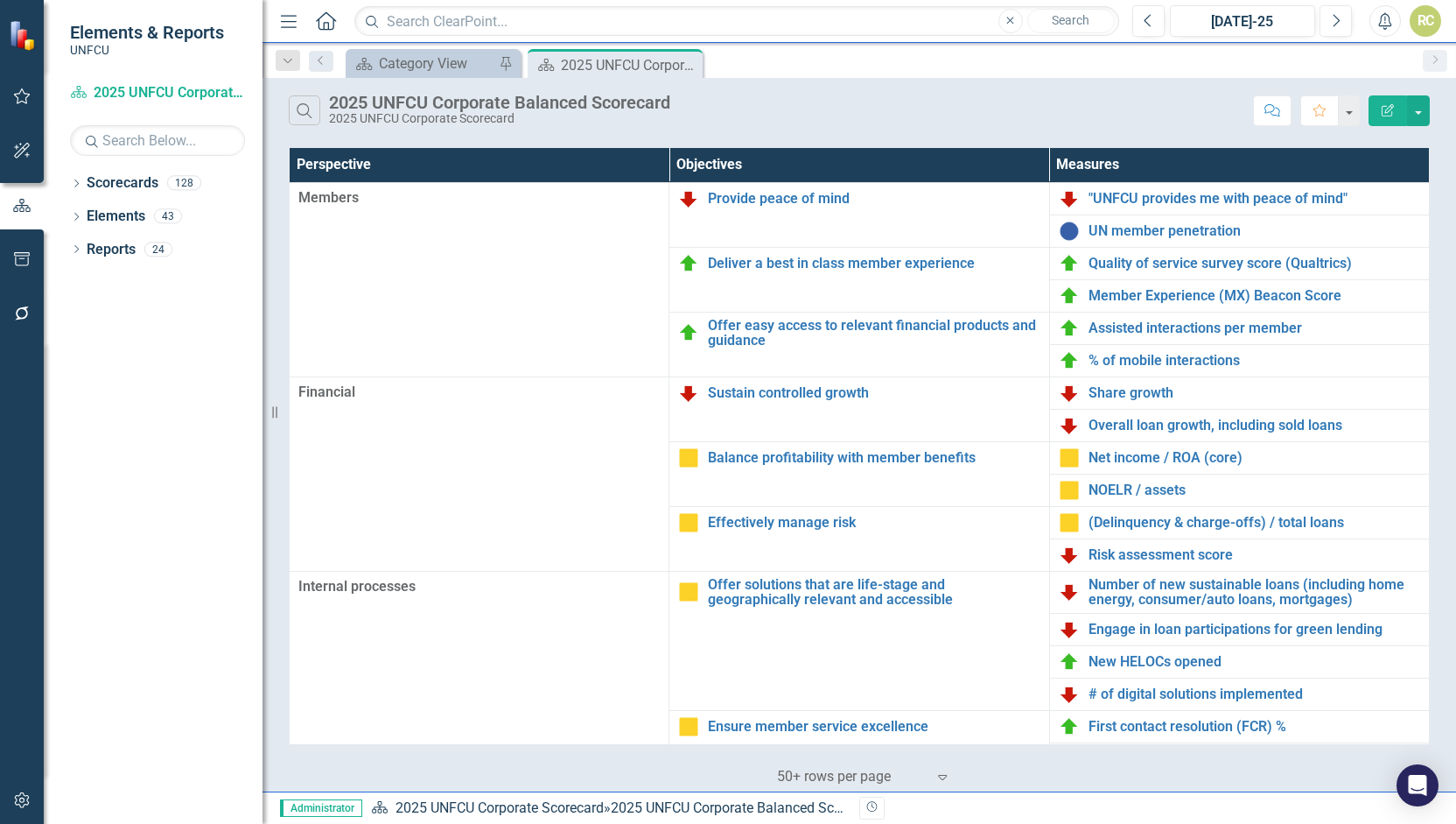
scroll to position [357, 0]
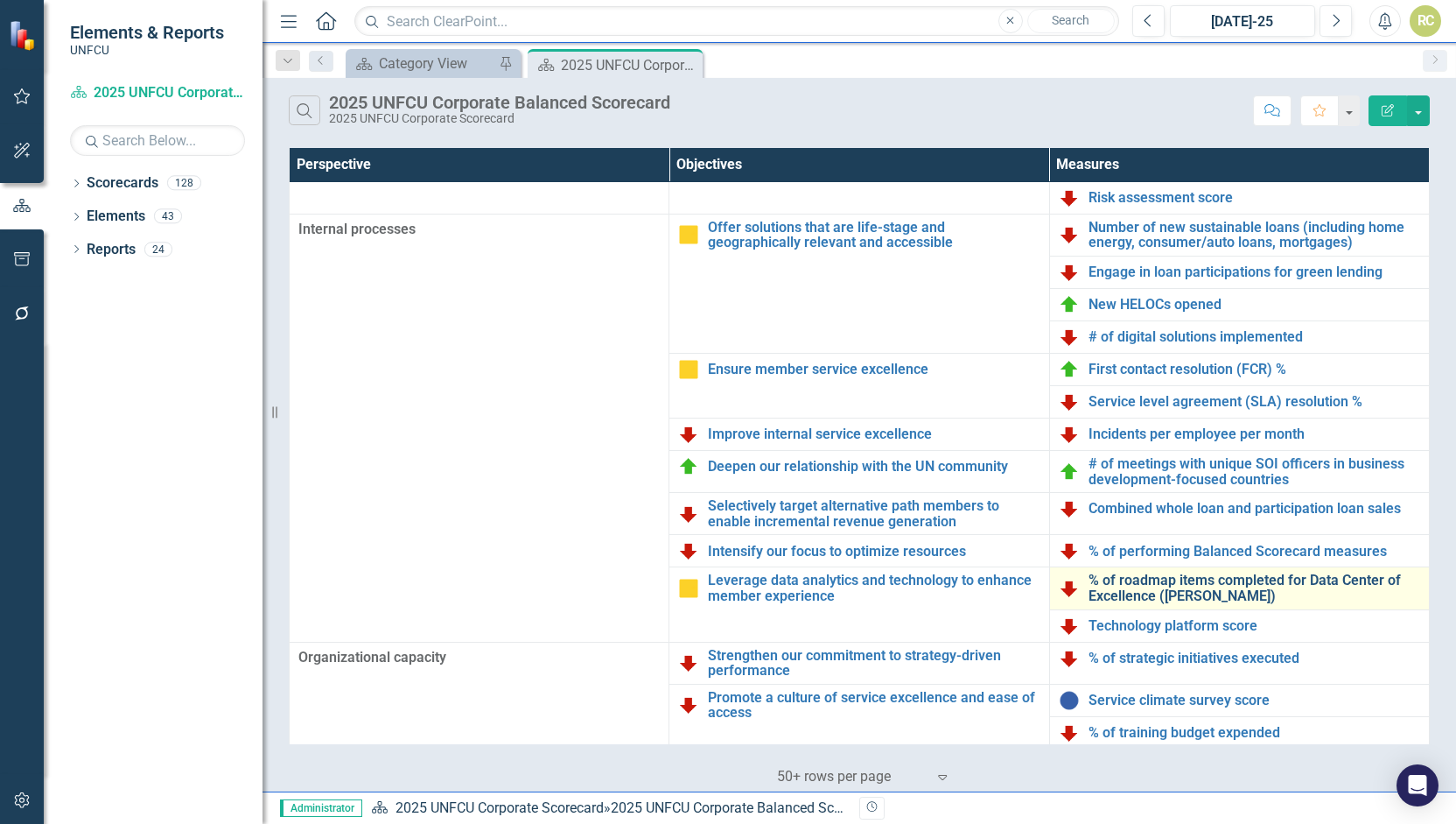
click at [1152, 587] on link "% of roadmap items completed for Data Center of Excellence ([PERSON_NAME])" at bounding box center [1254, 587] width 331 height 30
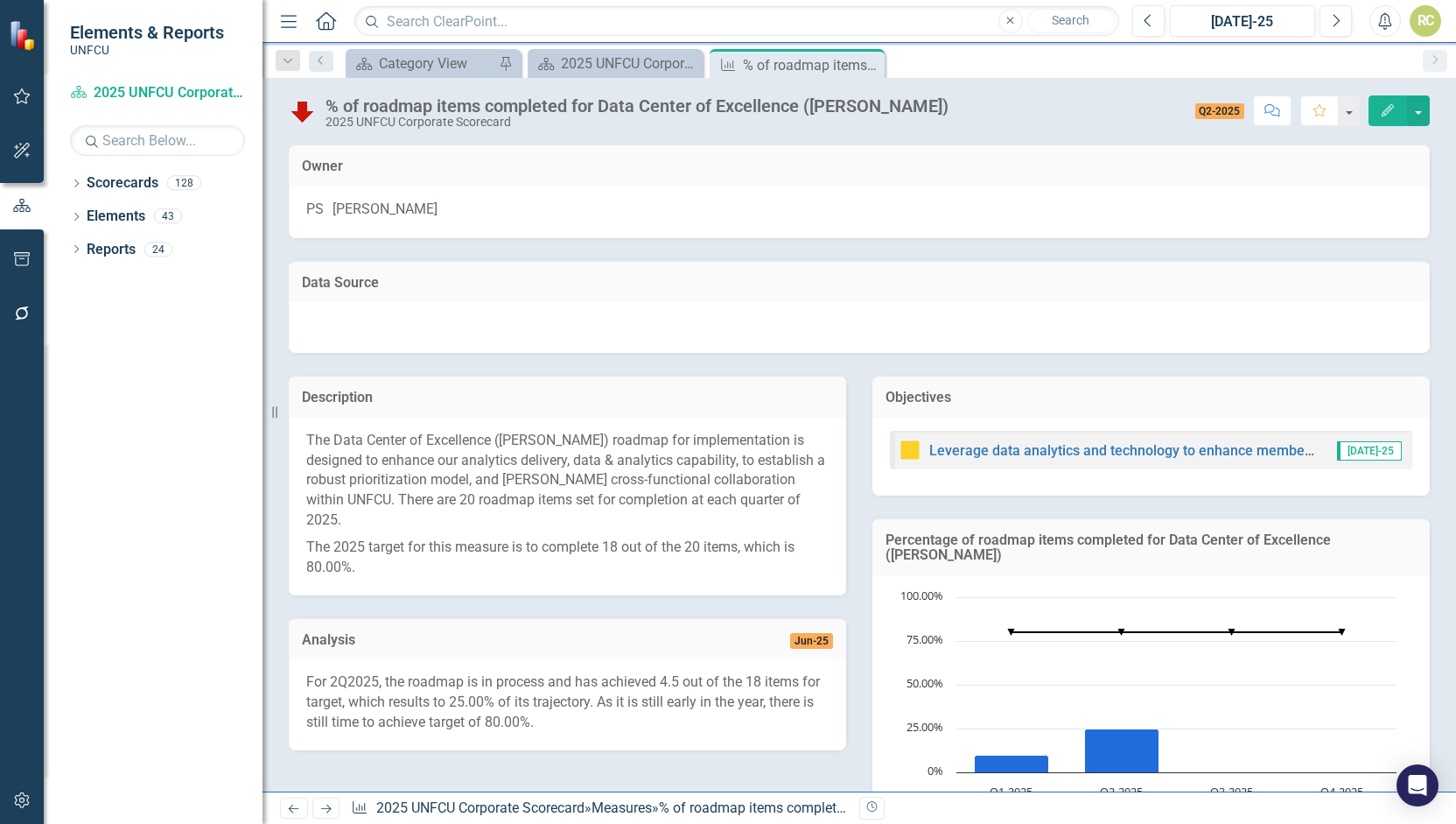
scroll to position [447, 0]
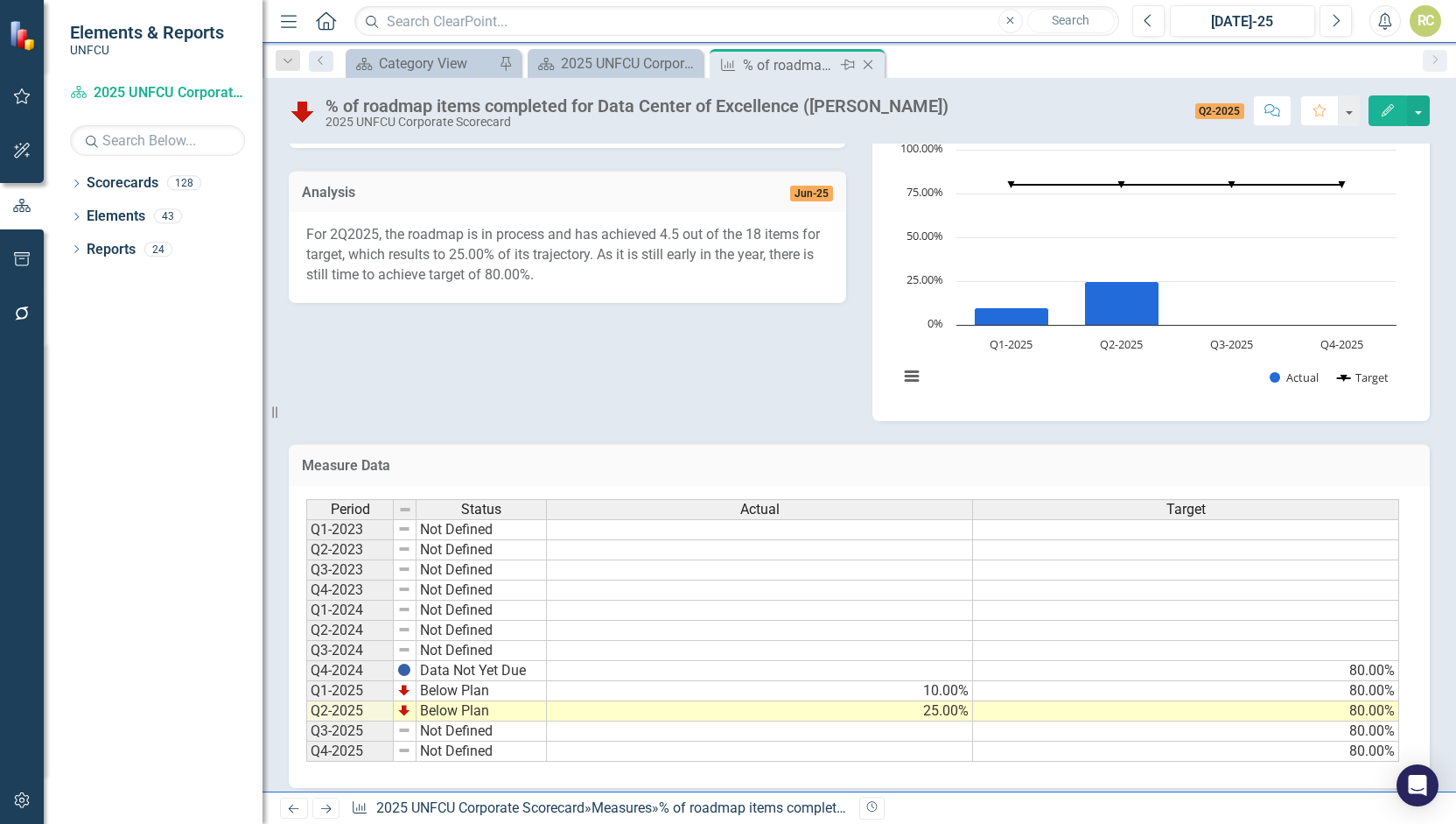
click at [867, 60] on icon "Close" at bounding box center [868, 64] width 17 height 14
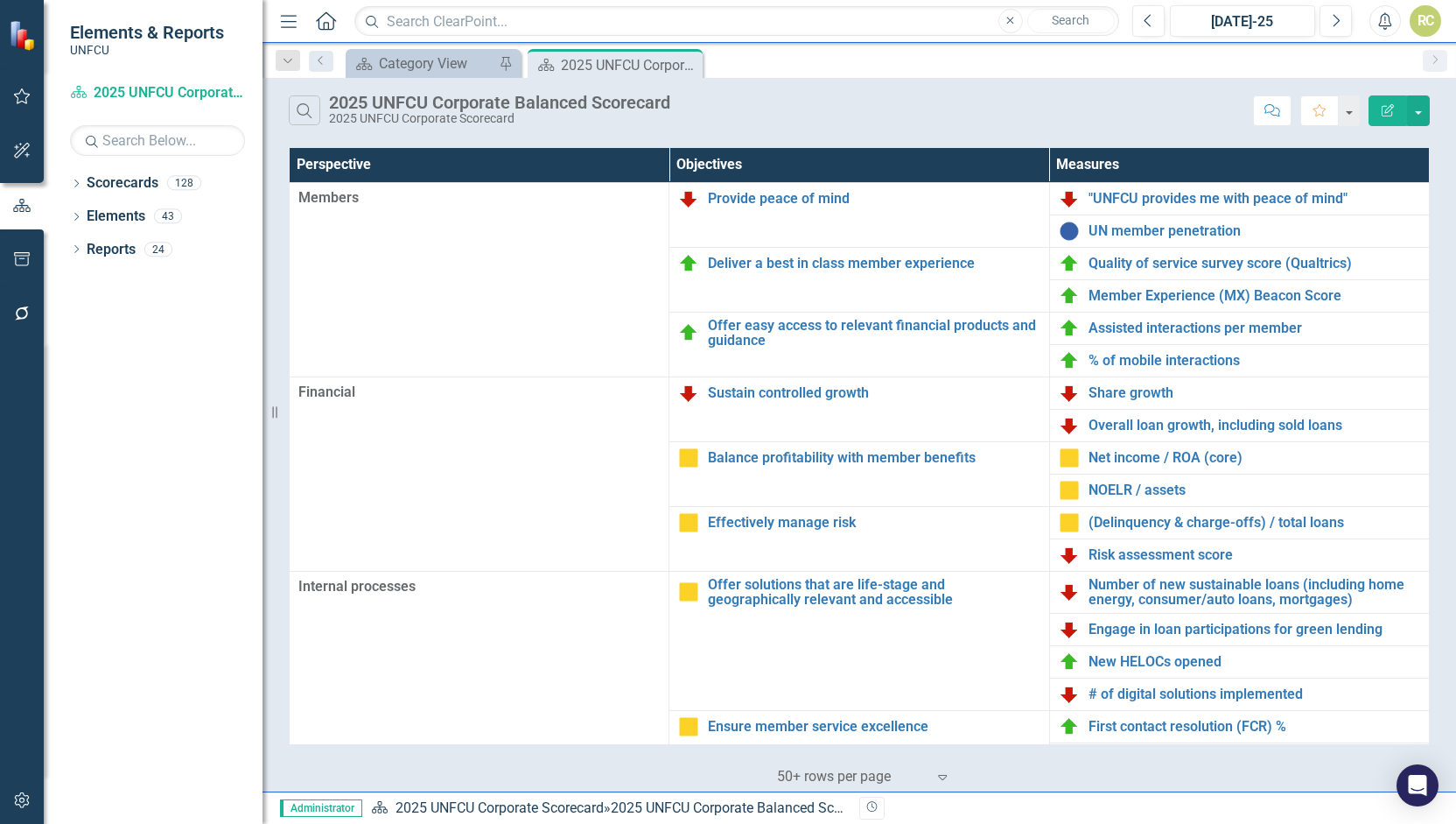
scroll to position [357, 0]
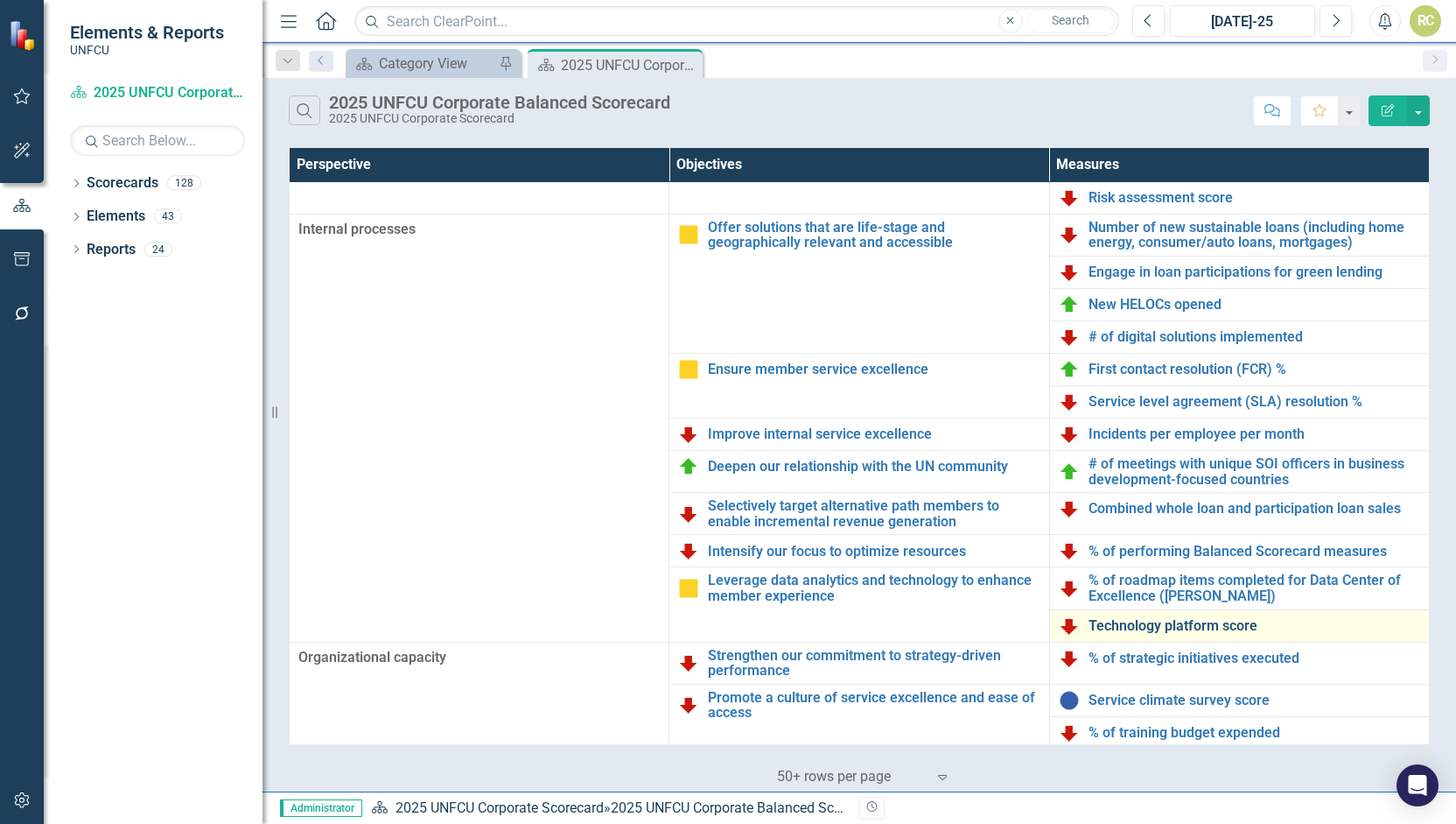
click at [1133, 627] on link "Technology platform score" at bounding box center [1254, 625] width 331 height 16
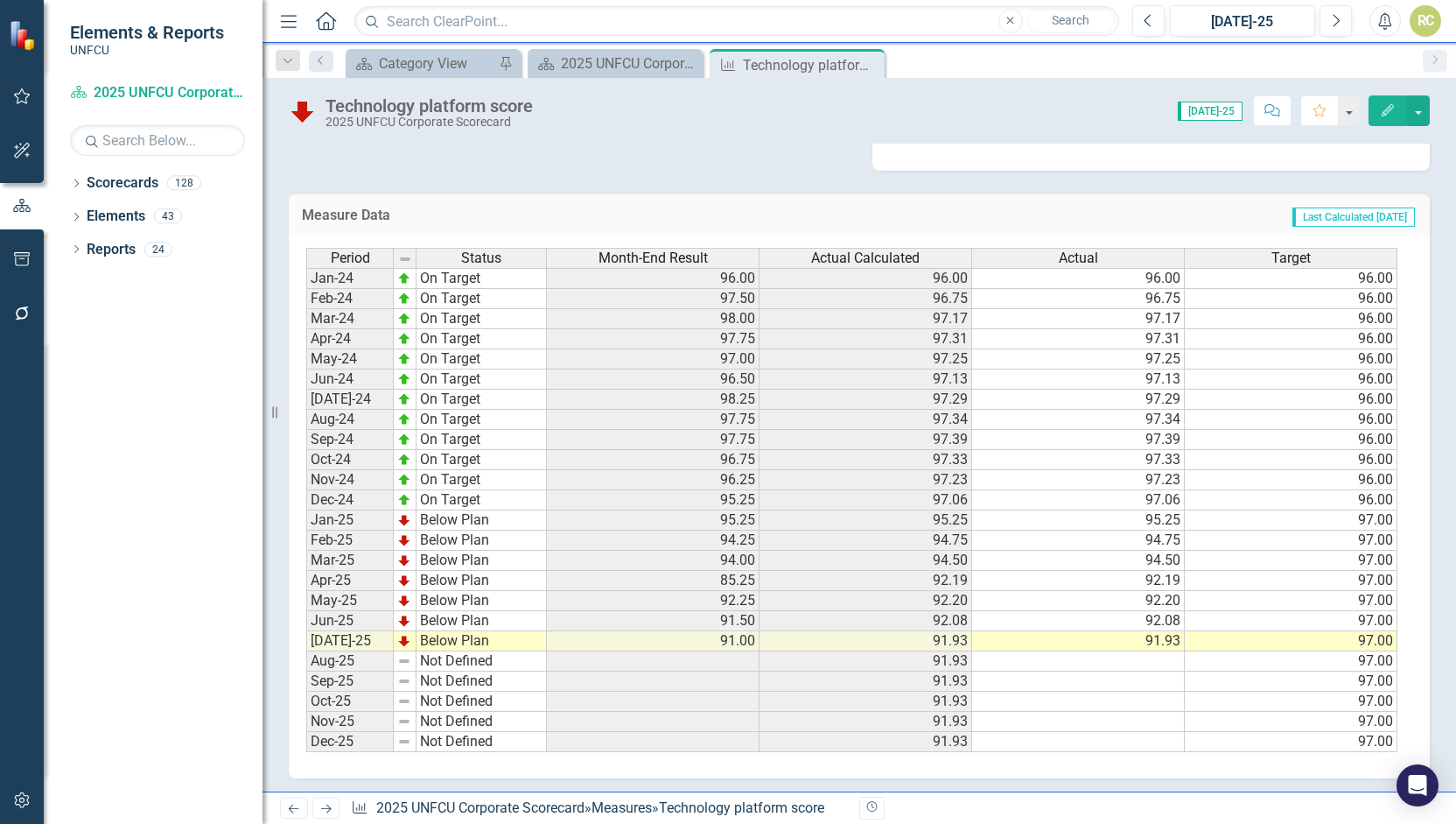
scroll to position [577, 0]
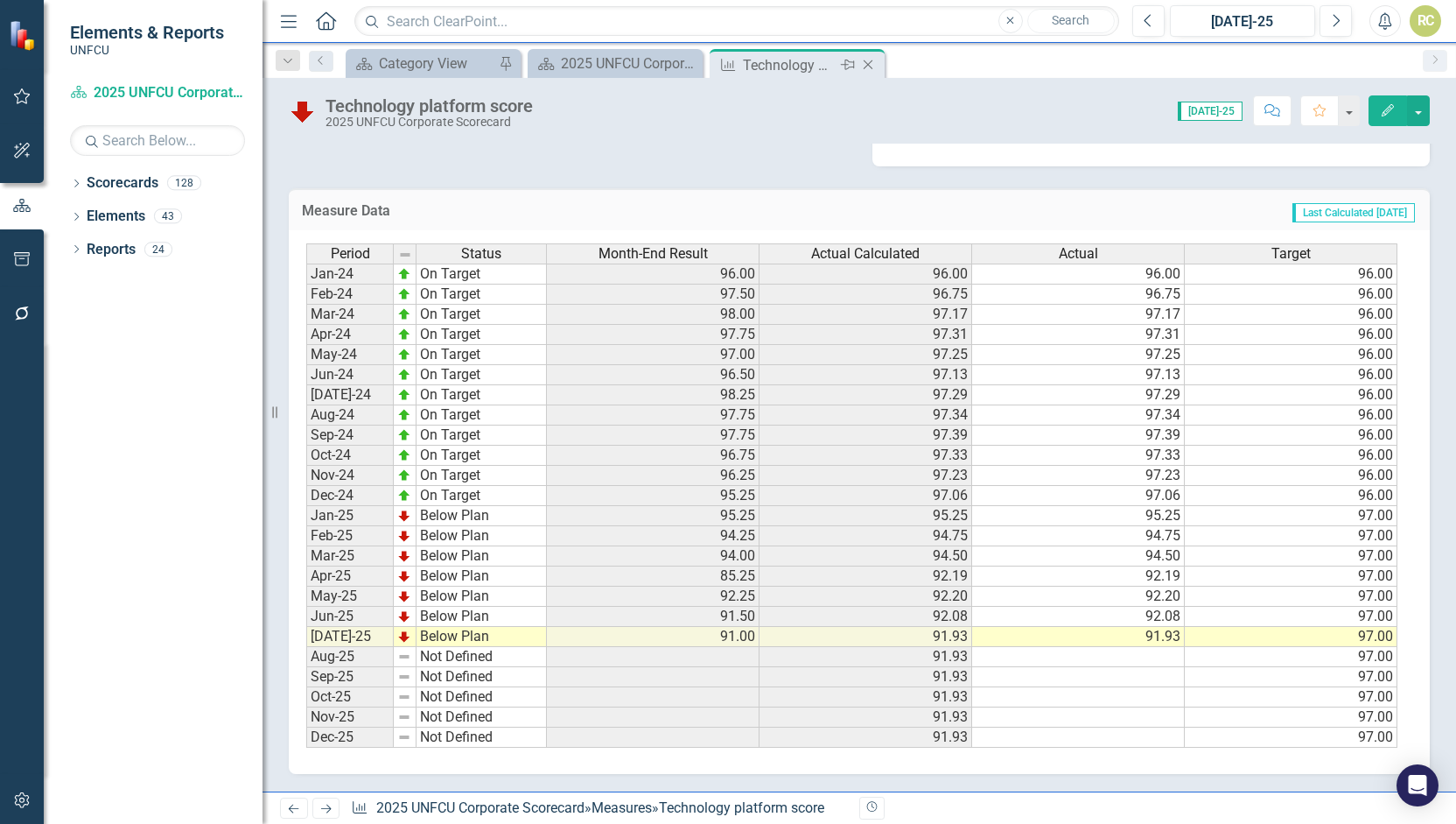
click at [873, 64] on icon "Close" at bounding box center [868, 64] width 17 height 14
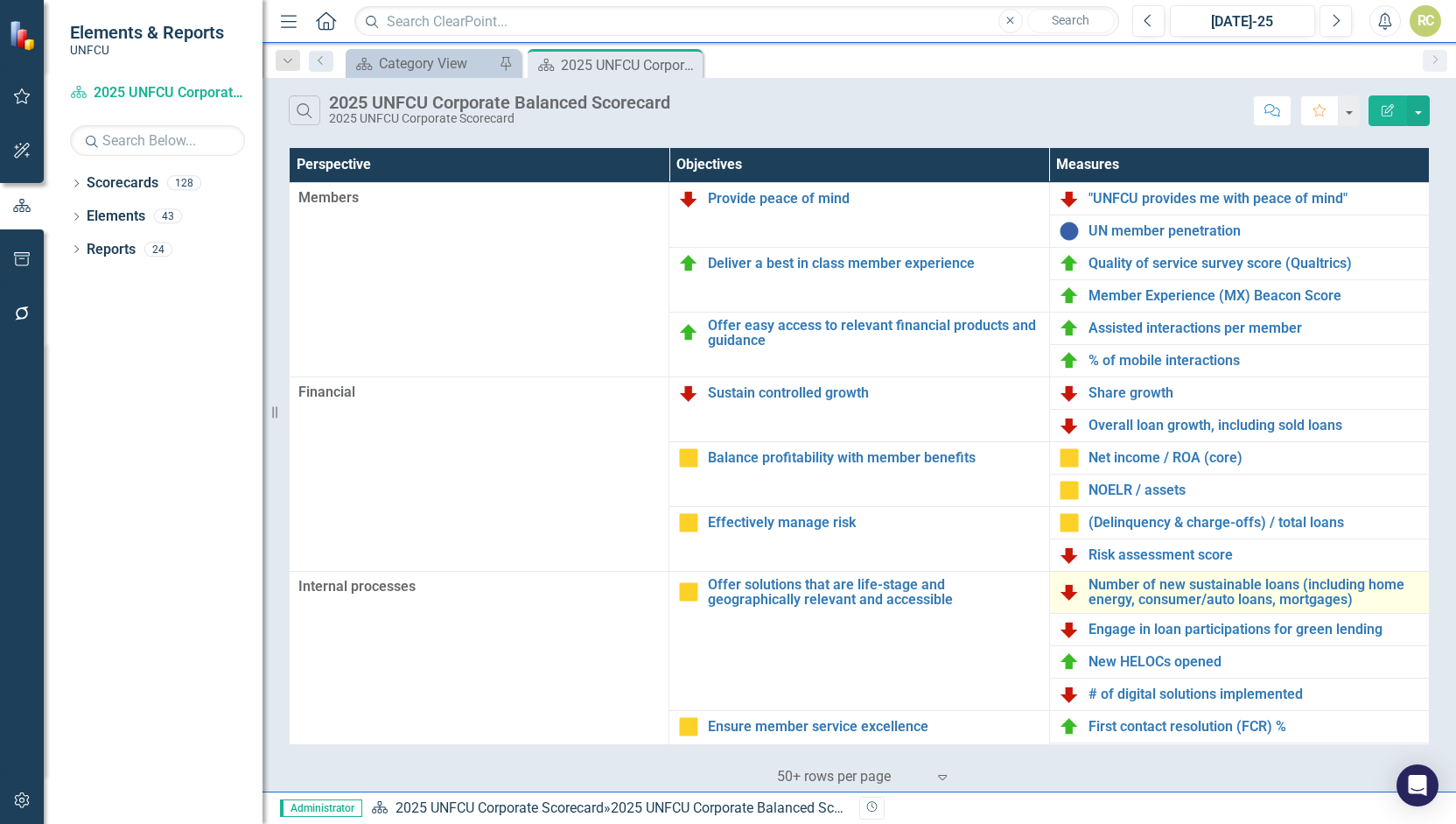
scroll to position [357, 0]
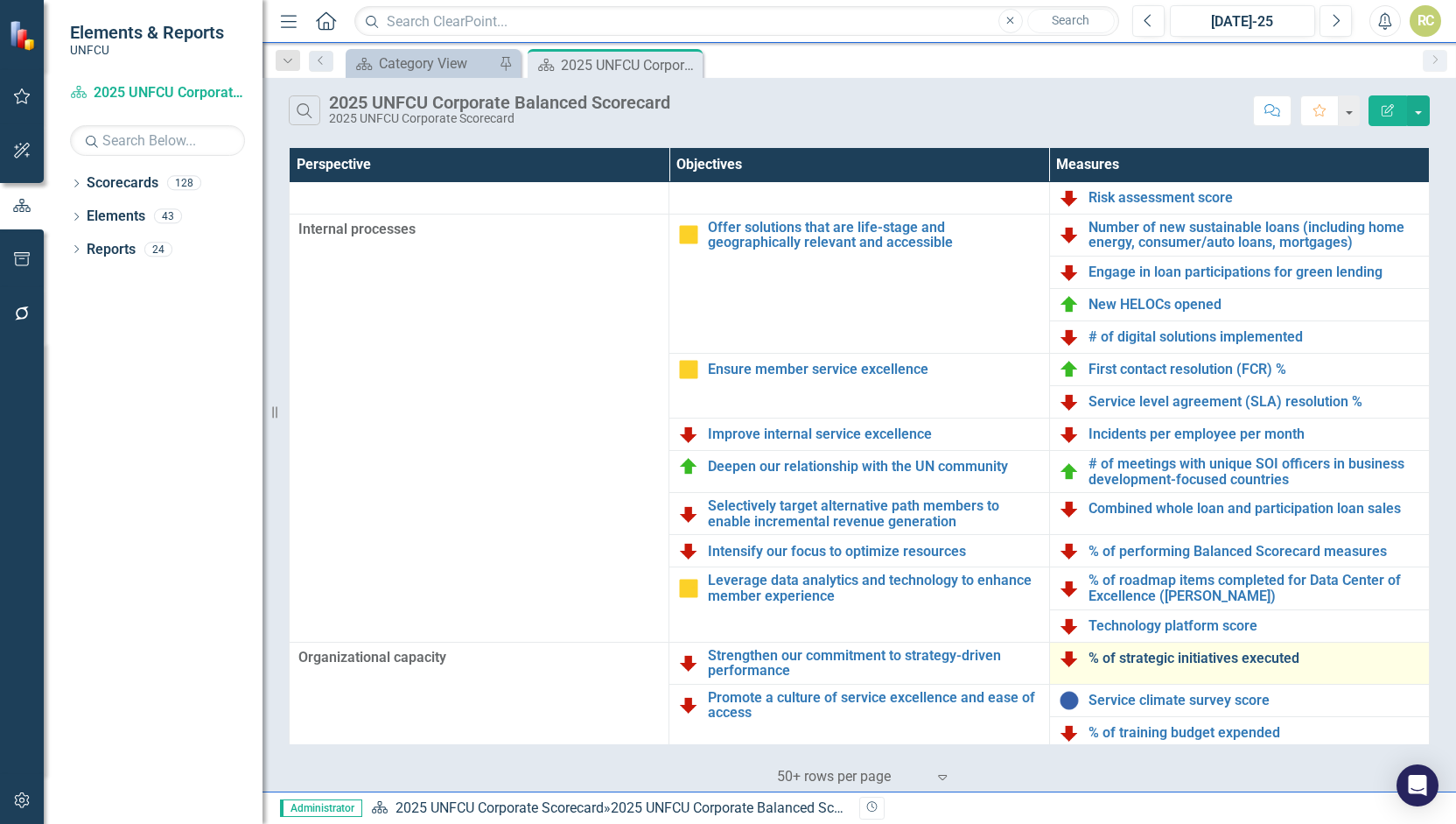
click at [1175, 655] on link "% of strategic initiatives executed" at bounding box center [1254, 657] width 331 height 16
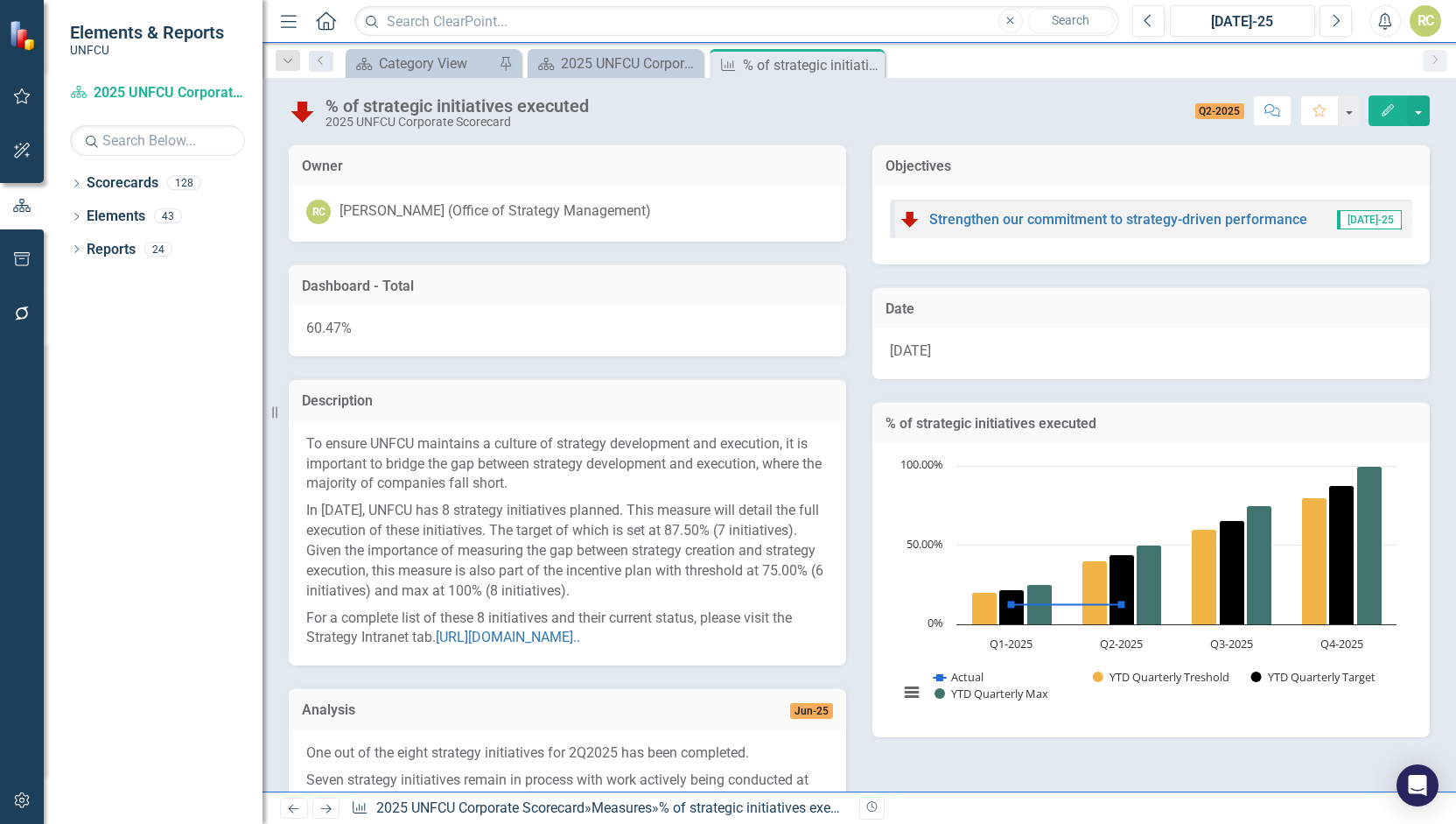
drag, startPoint x: 871, startPoint y: 61, endPoint x: 872, endPoint y: 75, distance: 14.0
click at [0, 0] on icon at bounding box center [0, 0] width 0 height 0
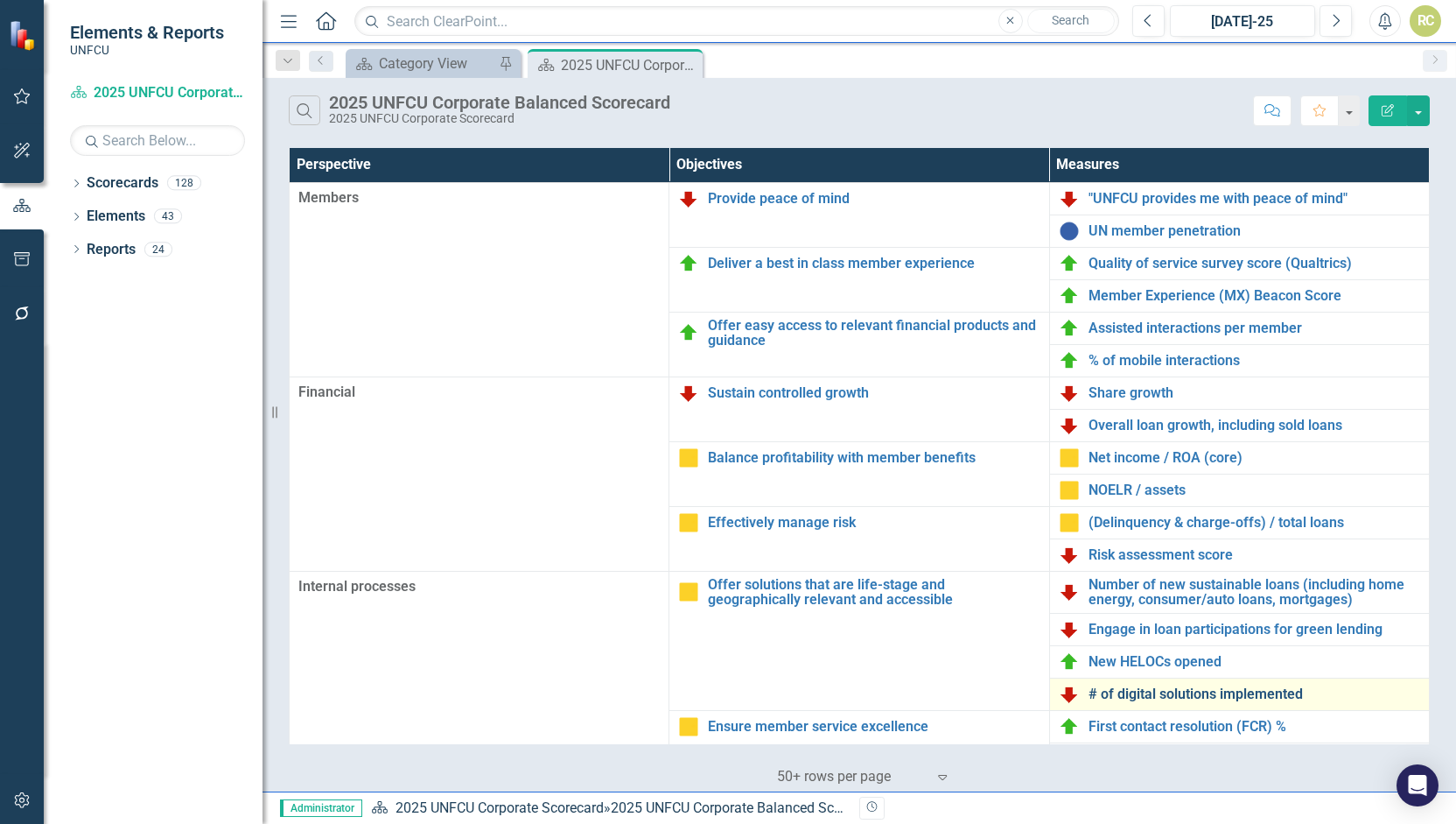
scroll to position [357, 0]
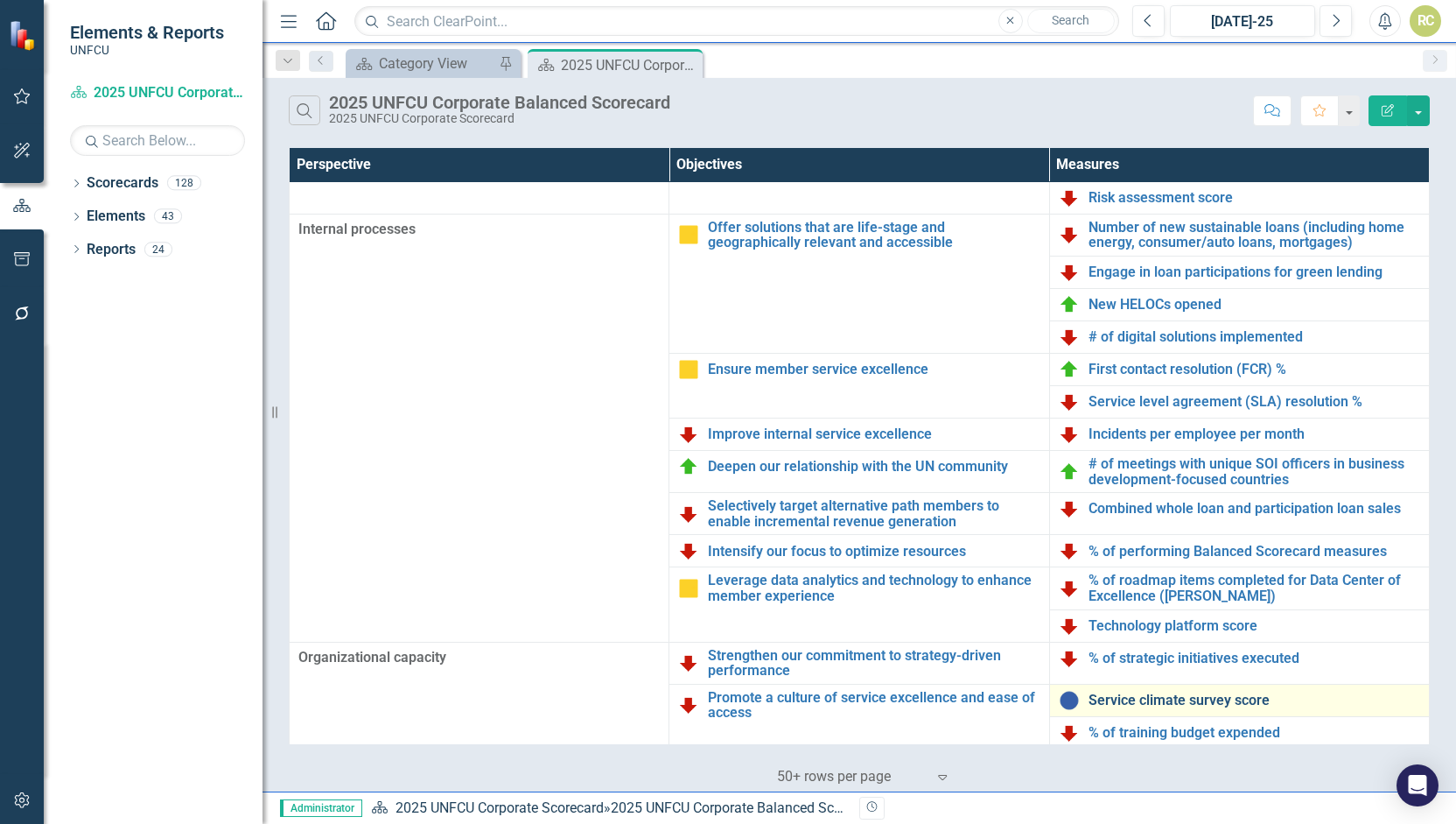
click at [1173, 701] on link "Service climate survey score" at bounding box center [1254, 700] width 331 height 16
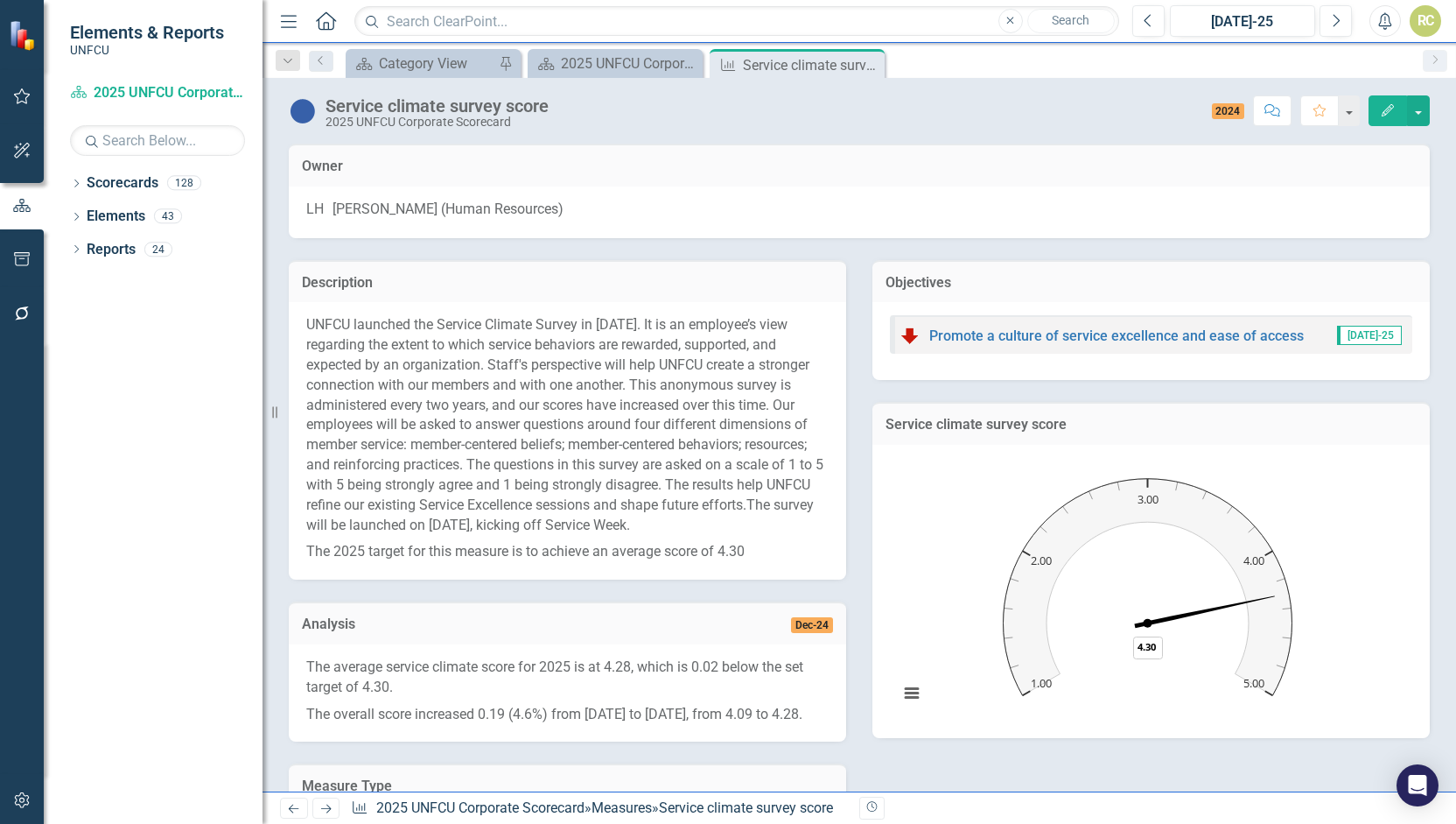
scroll to position [364, 0]
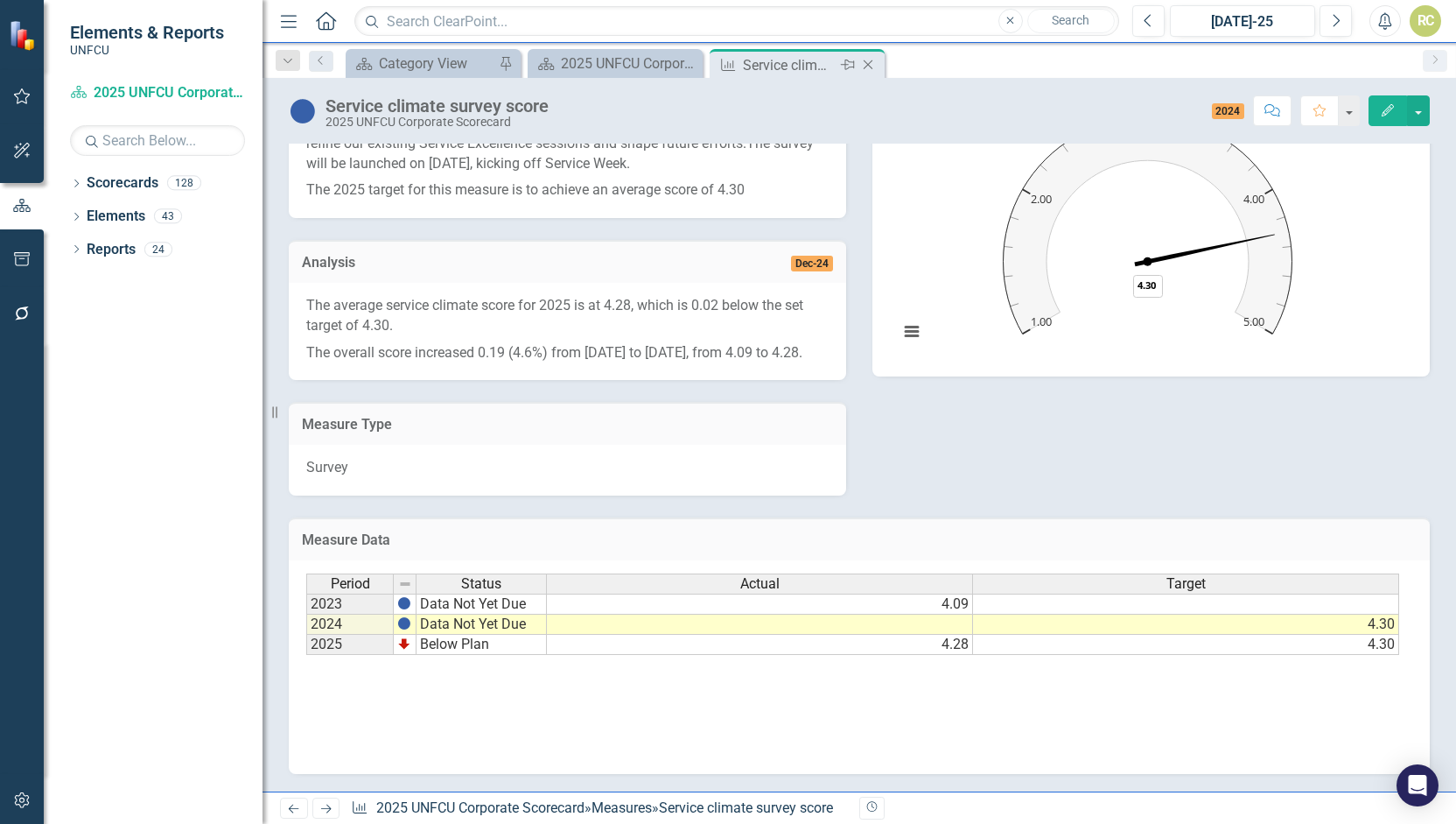
click at [869, 62] on icon "Close" at bounding box center [868, 64] width 17 height 14
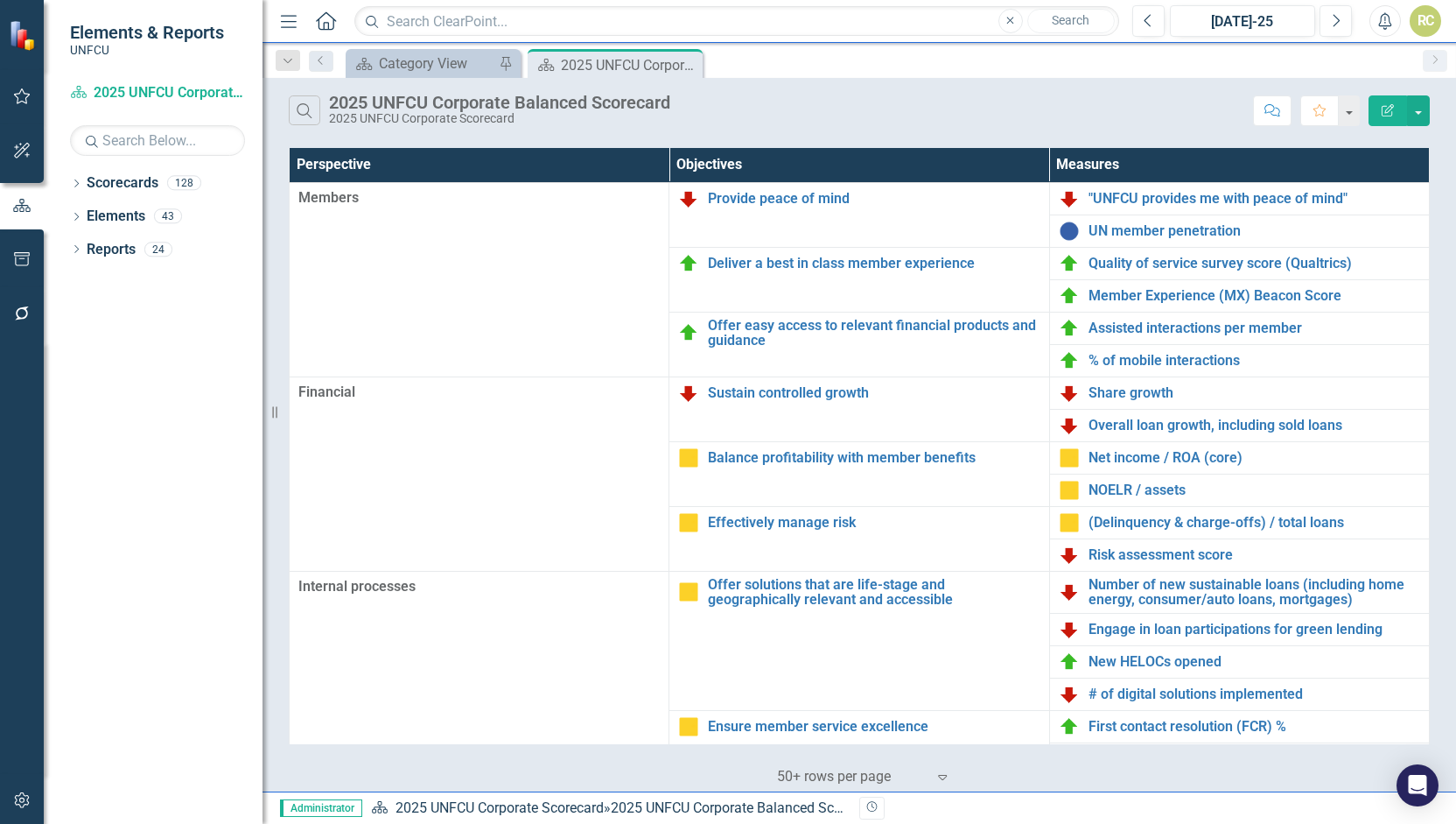
scroll to position [357, 0]
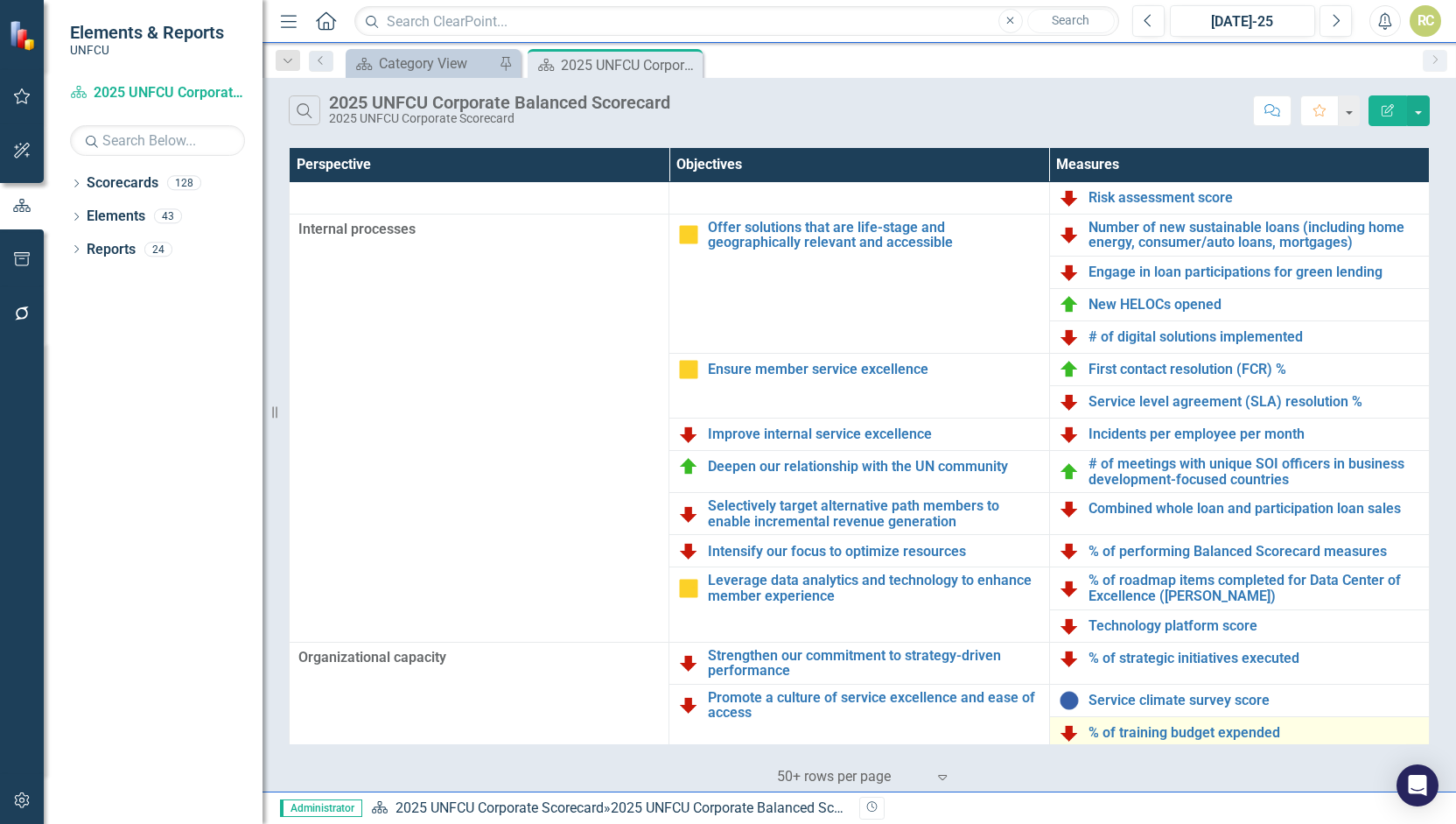
click at [1126, 740] on td "% of training budget expended Link Map View Link Map Edit Edit Measure Link Ope…" at bounding box center [1239, 732] width 380 height 32
click at [0, 0] on link "Link Map View Link Map" at bounding box center [0, 0] width 0 height 0
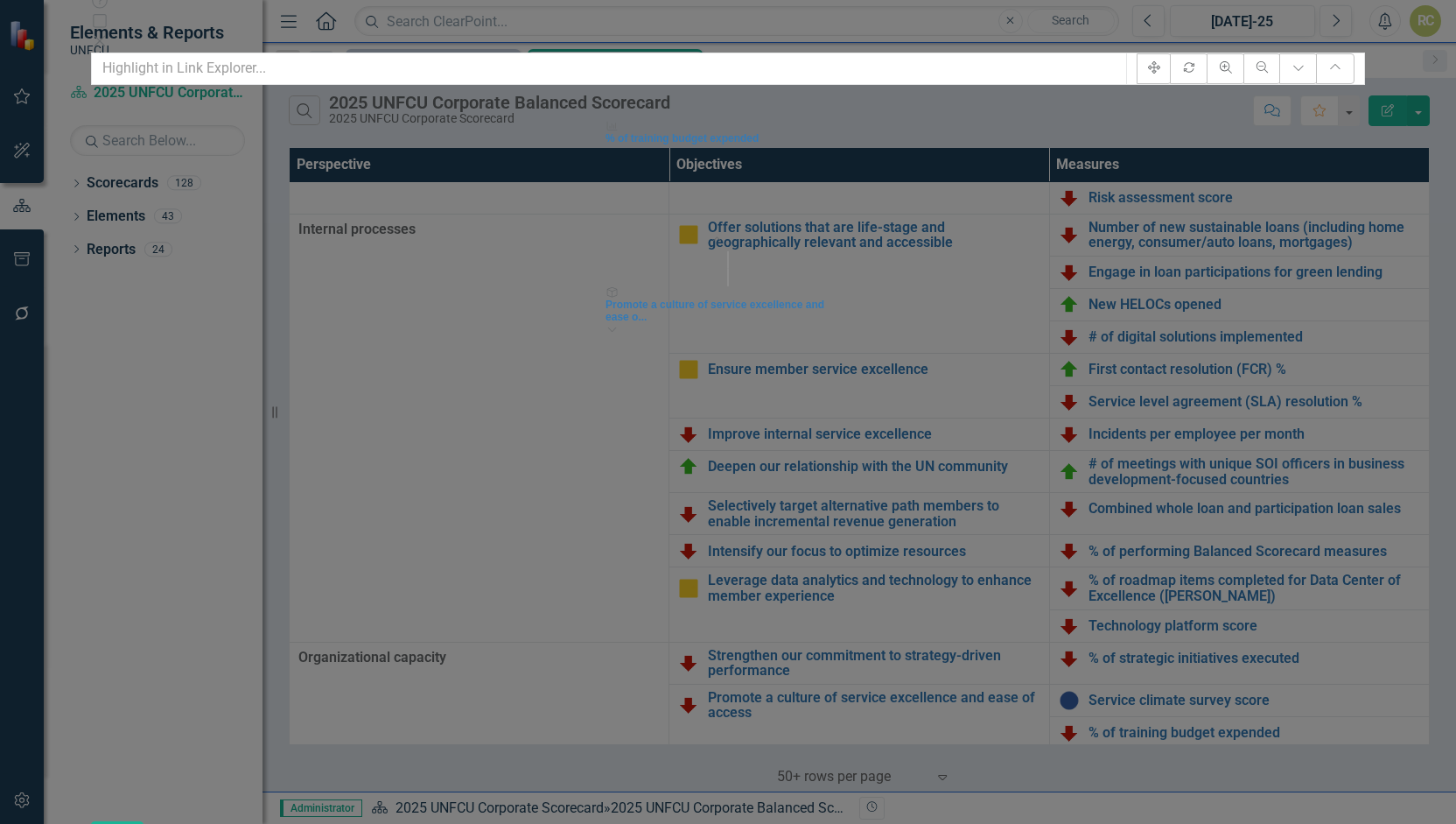
click at [109, 34] on icon "Close" at bounding box center [99, 41] width 17 height 14
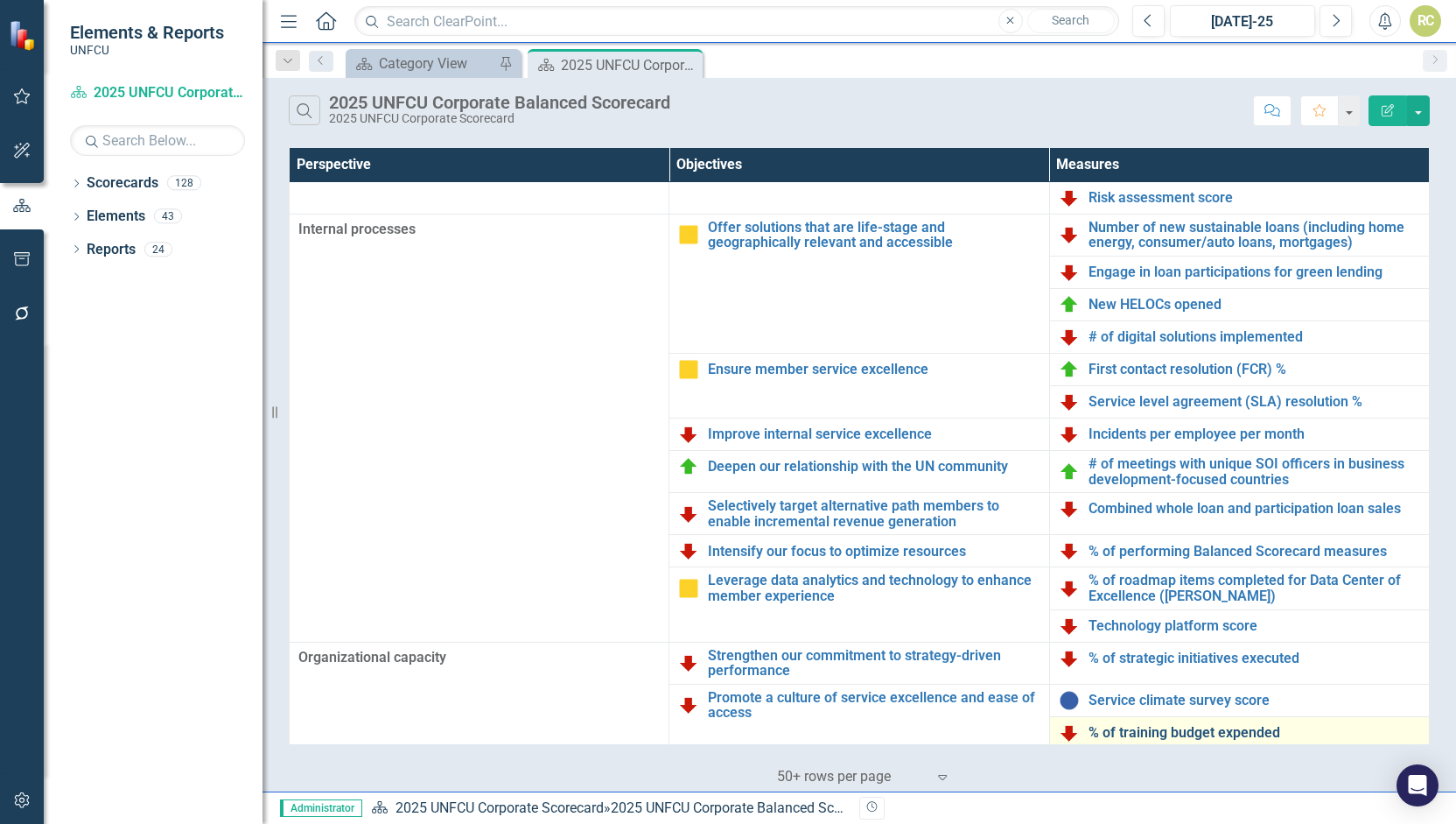
click at [1161, 727] on link "% of training budget expended" at bounding box center [1254, 732] width 331 height 16
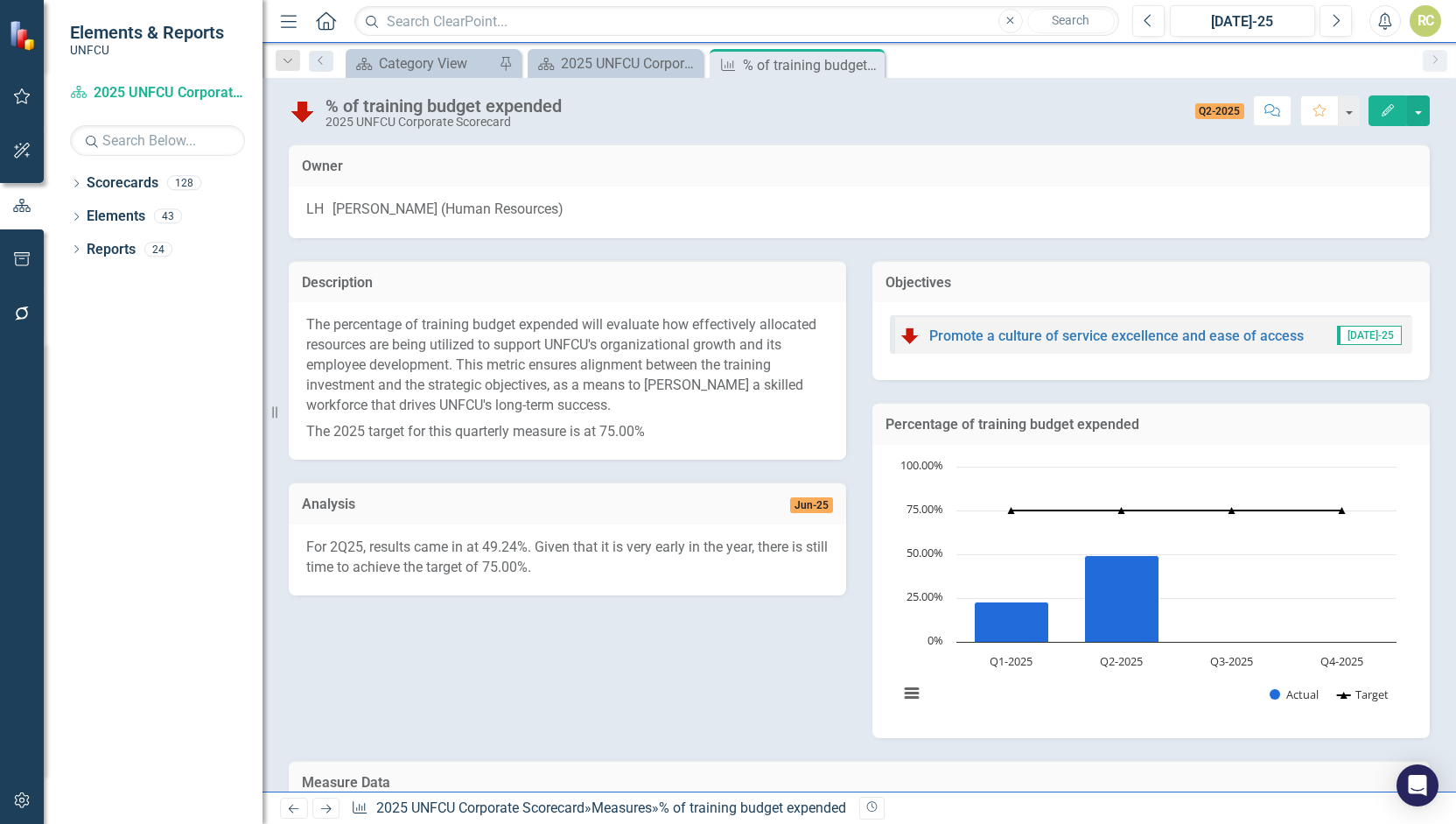
scroll to position [332, 0]
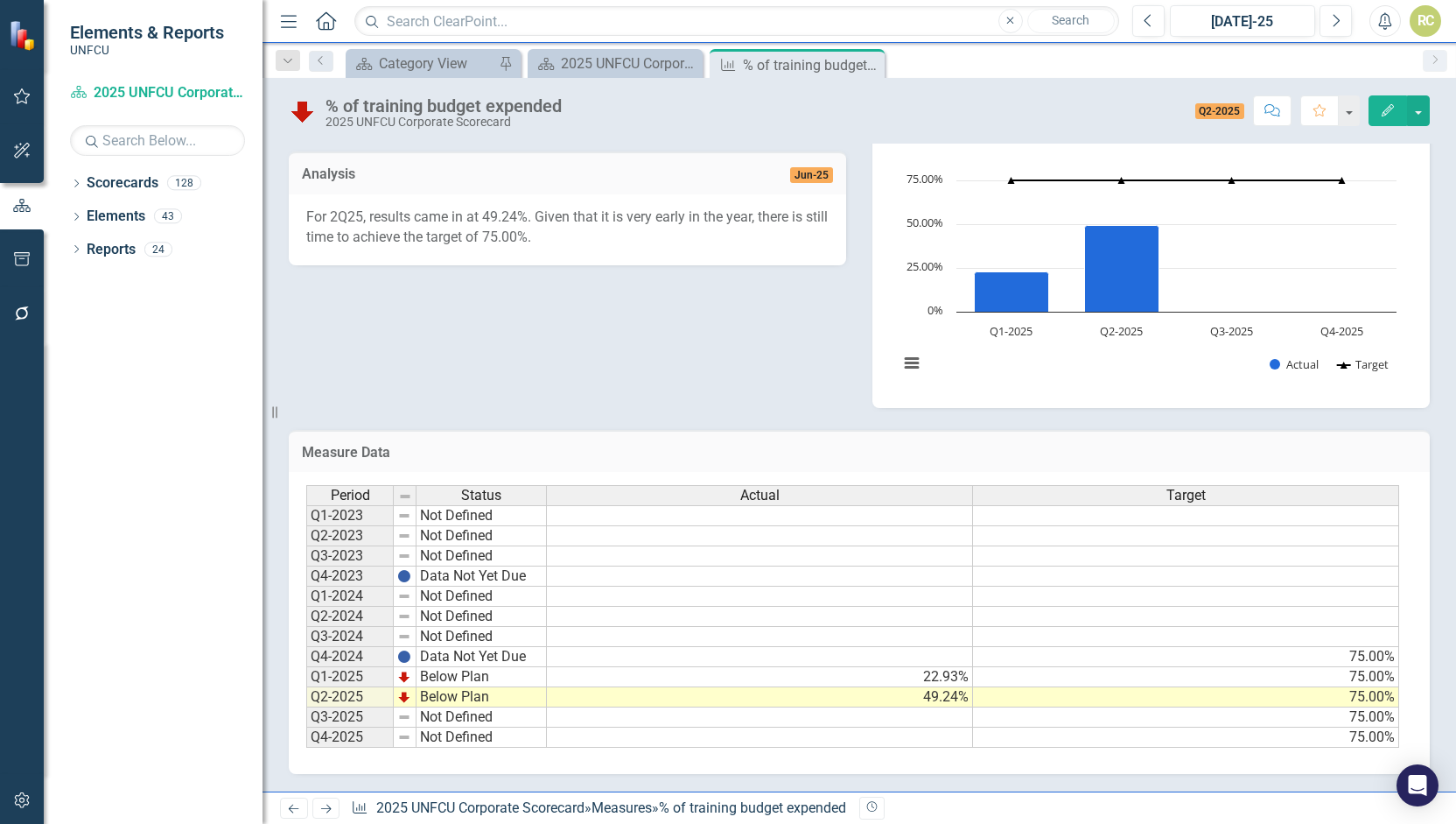
click at [752, 337] on div "Description The percentage of training budget expended will evaluate how effect…" at bounding box center [859, 157] width 1167 height 500
